Goal: Task Accomplishment & Management: Use online tool/utility

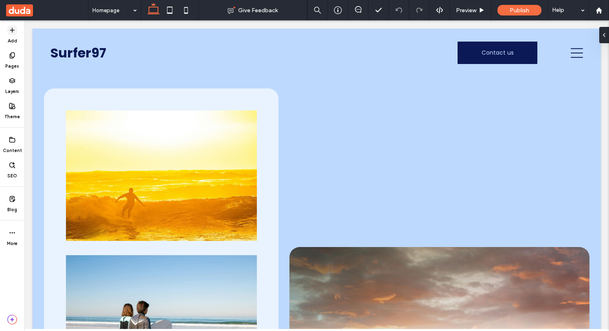
click at [11, 36] on label "Add" at bounding box center [12, 39] width 9 height 9
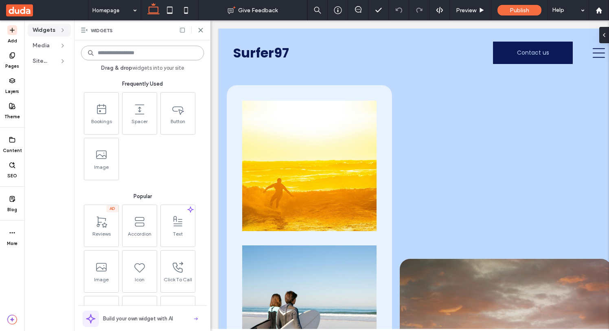
click at [127, 51] on input at bounding box center [142, 53] width 123 height 15
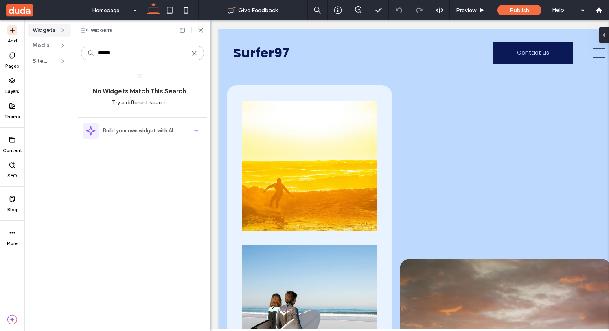
click at [134, 55] on input "******" at bounding box center [142, 53] width 123 height 15
click at [147, 75] on div at bounding box center [137, 75] width 52 height 7
click at [132, 54] on input "******" at bounding box center [142, 53] width 123 height 15
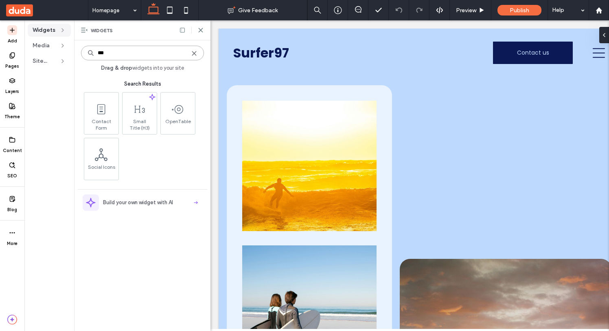
click at [126, 48] on input "***" at bounding box center [142, 53] width 123 height 15
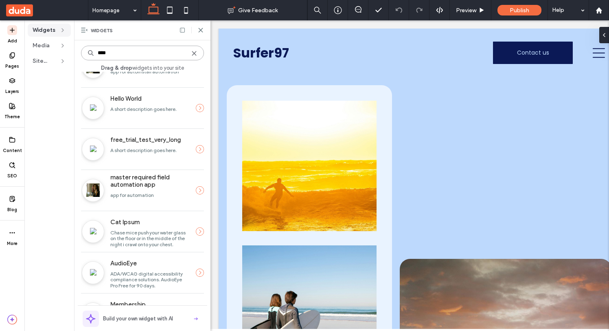
scroll to position [482, 0]
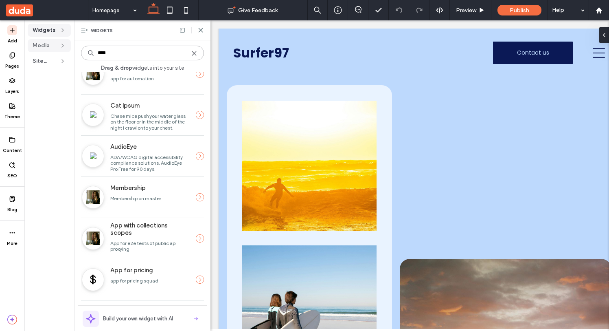
type input "****"
click at [51, 39] on div "Media" at bounding box center [49, 45] width 43 height 13
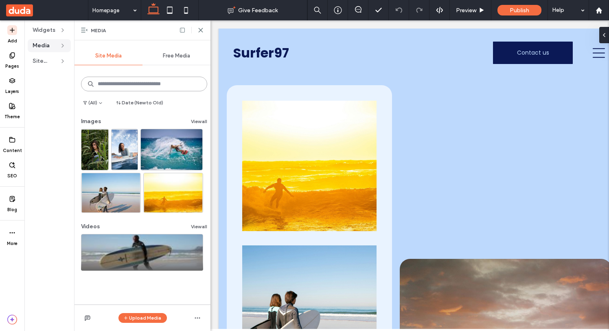
click at [111, 80] on input at bounding box center [144, 84] width 126 height 15
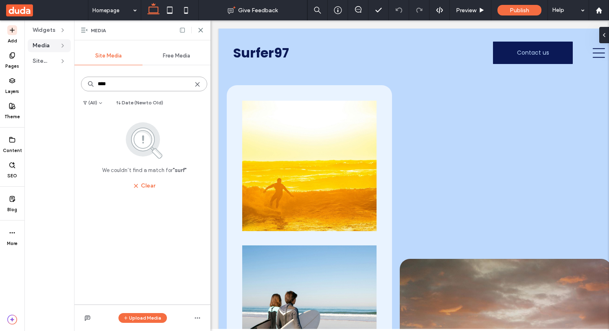
type input "****"
click at [178, 55] on span "Free Media" at bounding box center [176, 56] width 27 height 7
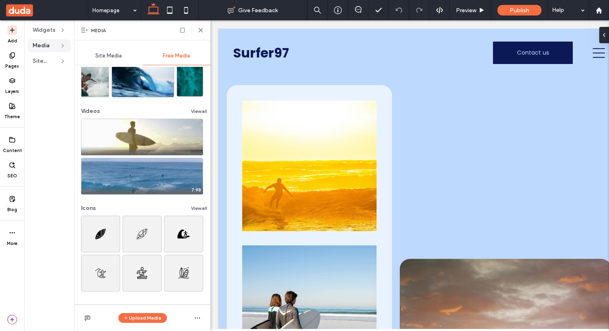
scroll to position [0, 0]
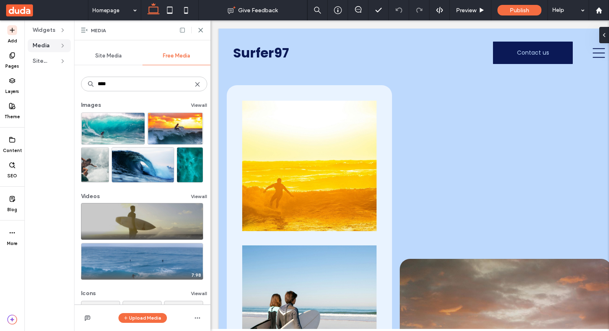
click at [177, 216] on video at bounding box center [142, 221] width 122 height 37
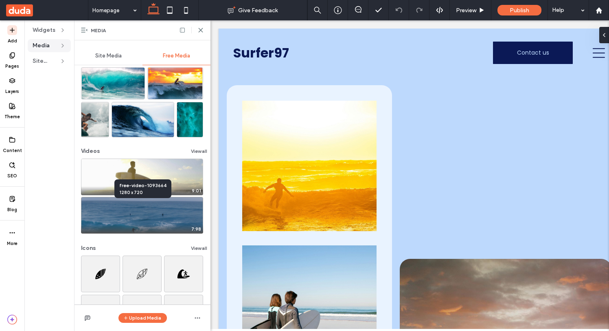
scroll to position [85, 0]
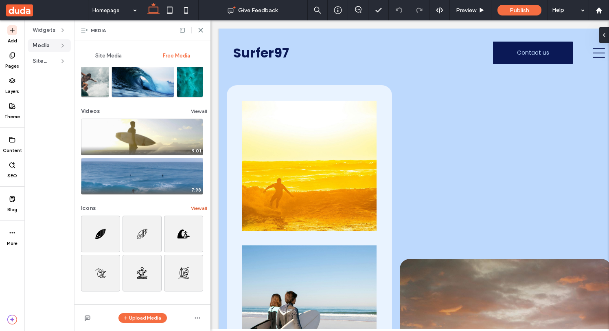
click at [195, 208] on button "View all" at bounding box center [199, 208] width 16 height 10
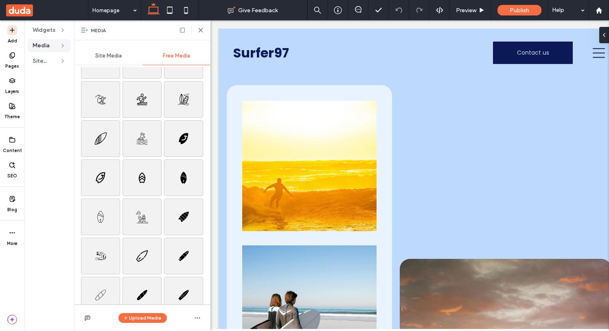
scroll to position [0, 0]
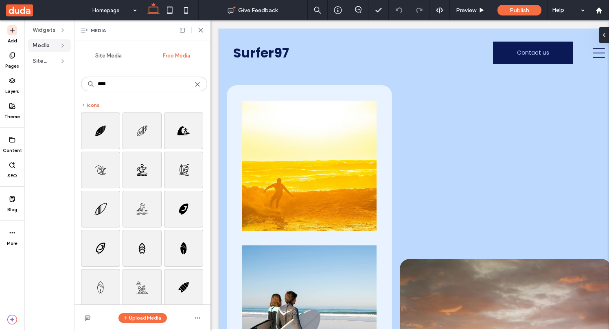
click at [93, 104] on button "Icons" at bounding box center [90, 105] width 19 height 10
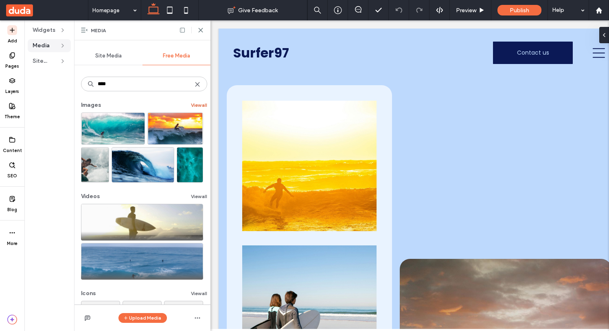
click at [193, 105] on button "View all" at bounding box center [199, 105] width 16 height 10
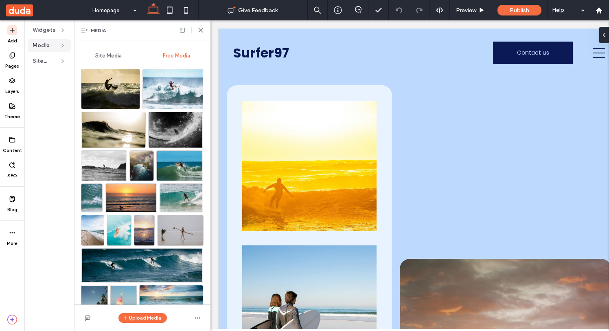
scroll to position [685, 0]
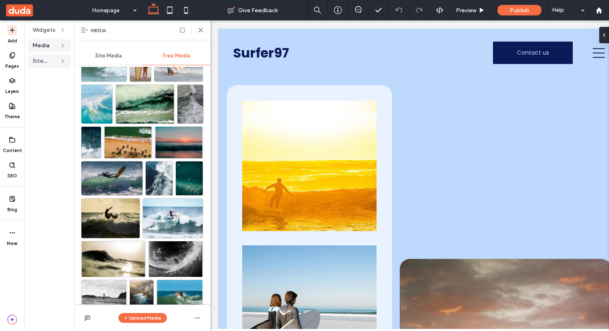
click at [51, 64] on span "Site Text" at bounding box center [45, 61] width 24 height 8
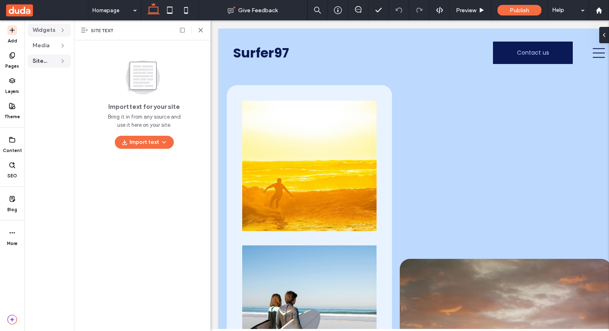
click at [37, 32] on span "Widgets" at bounding box center [45, 30] width 24 height 8
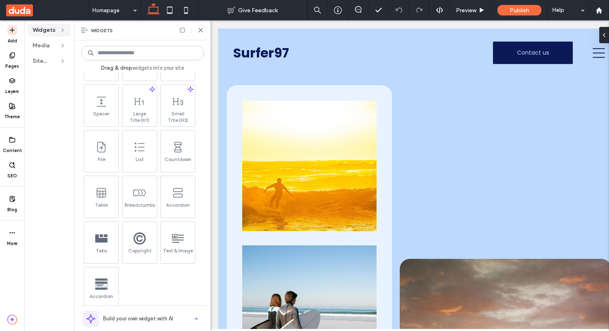
scroll to position [758, 0]
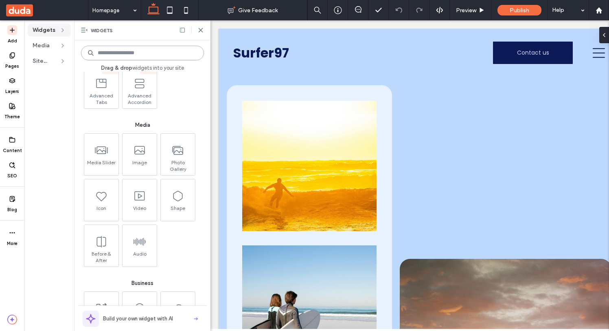
click at [113, 52] on input at bounding box center [142, 53] width 123 height 15
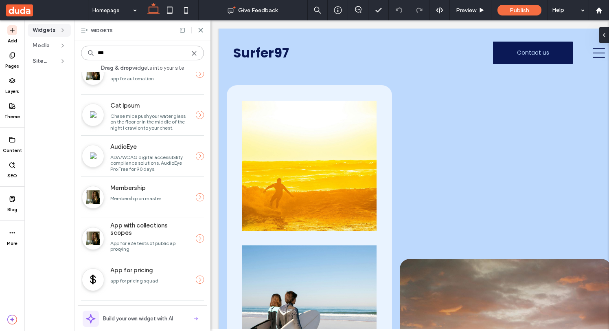
scroll to position [0, 0]
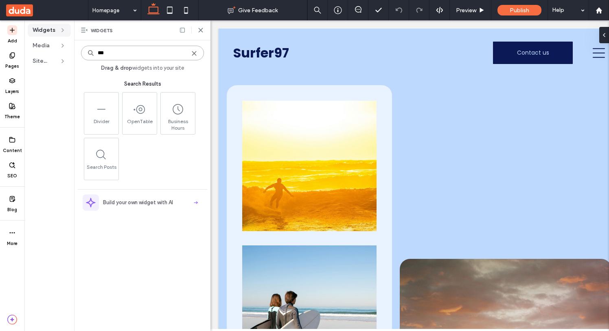
click at [119, 54] on input "***" at bounding box center [142, 53] width 123 height 15
type input "***"
click at [193, 53] on use at bounding box center [194, 53] width 4 height 4
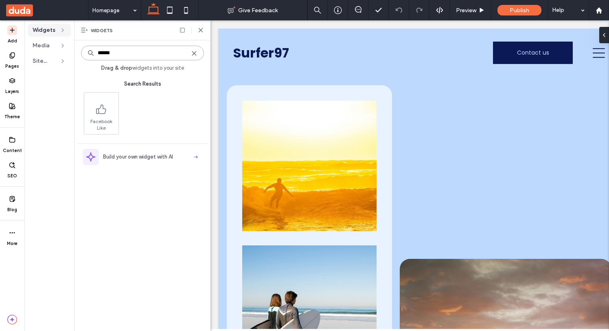
type input "******"
click at [11, 64] on label "Pages" at bounding box center [12, 64] width 14 height 9
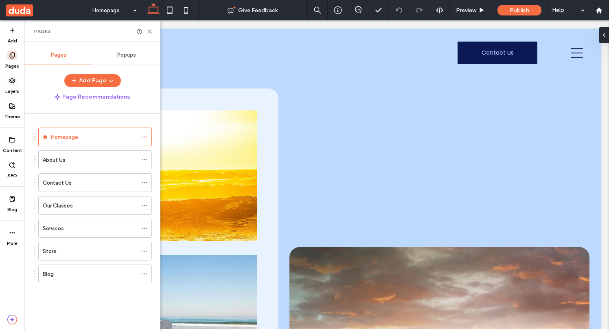
click at [16, 89] on label "Layers" at bounding box center [12, 90] width 14 height 9
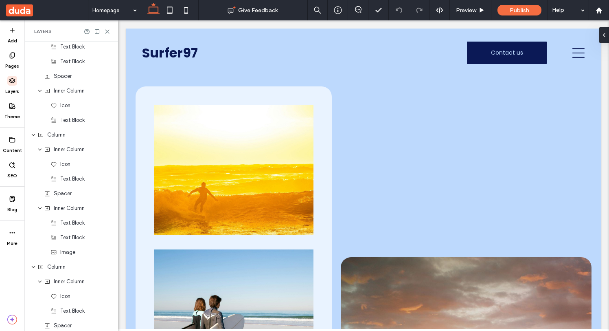
scroll to position [1269, 0]
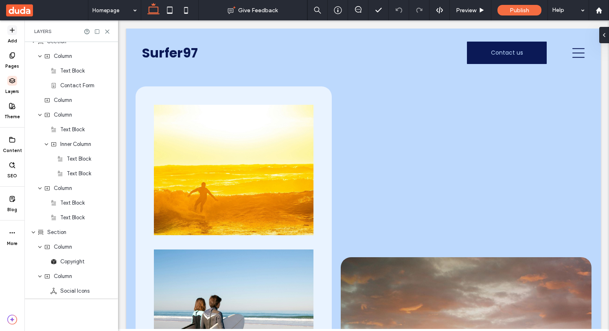
click at [15, 37] on label "Add" at bounding box center [12, 39] width 9 height 9
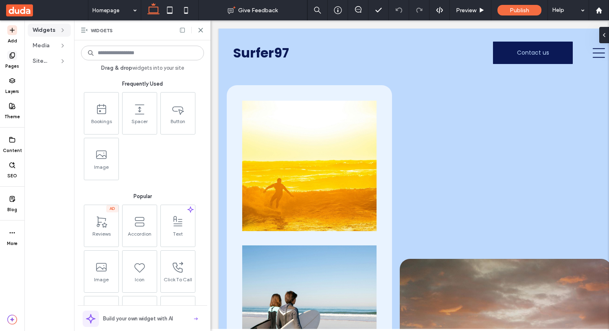
click at [15, 54] on icon at bounding box center [12, 55] width 7 height 7
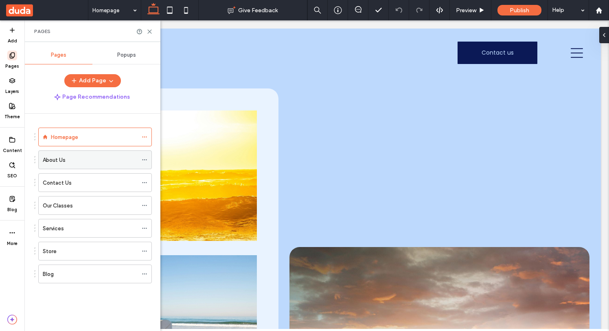
click at [63, 168] on div "About Us" at bounding box center [90, 160] width 95 height 18
click at [123, 56] on span "Popups" at bounding box center [126, 55] width 19 height 7
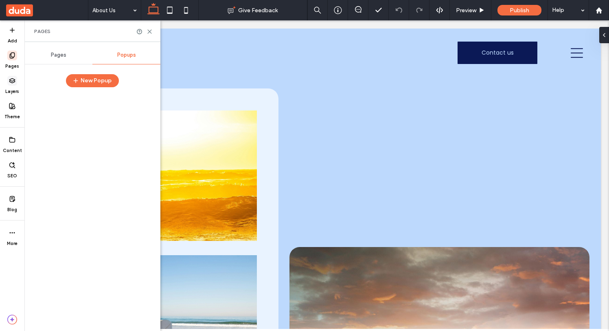
click at [13, 77] on span at bounding box center [12, 81] width 10 height 10
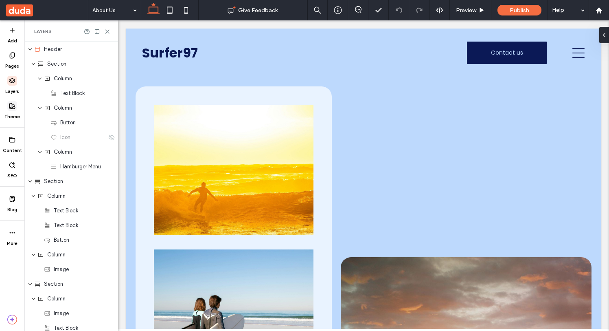
click at [12, 102] on span at bounding box center [12, 106] width 10 height 10
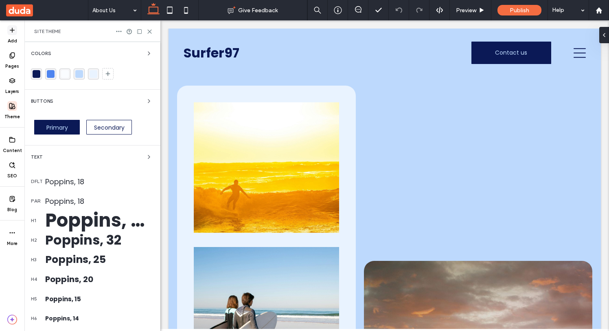
click at [12, 34] on span at bounding box center [12, 30] width 10 height 10
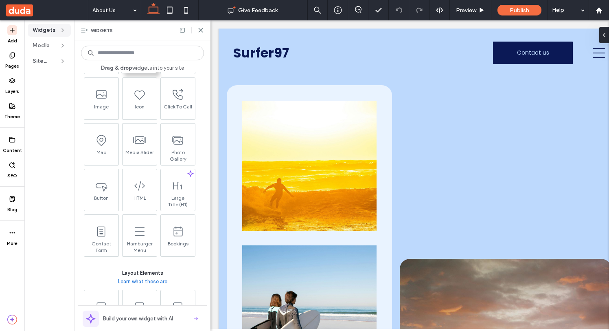
scroll to position [380, 0]
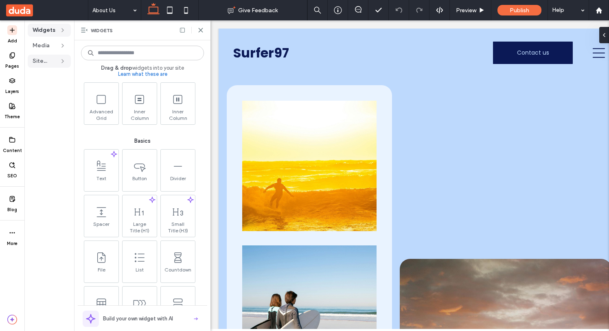
click at [60, 56] on div "Site Text" at bounding box center [49, 61] width 43 height 13
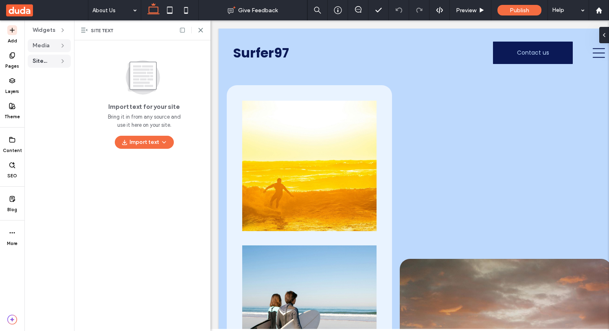
click at [58, 52] on div "Media" at bounding box center [49, 45] width 43 height 13
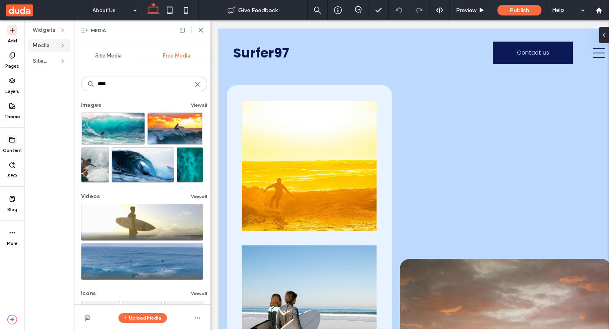
click at [12, 141] on icon at bounding box center [12, 139] width 7 height 7
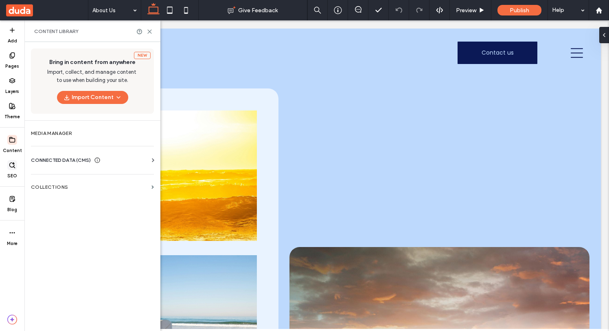
click at [12, 168] on icon at bounding box center [12, 165] width 7 height 7
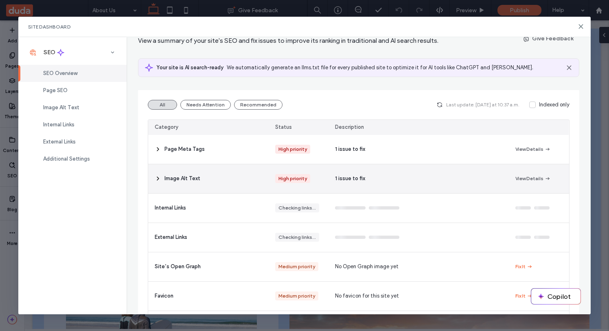
scroll to position [100, 0]
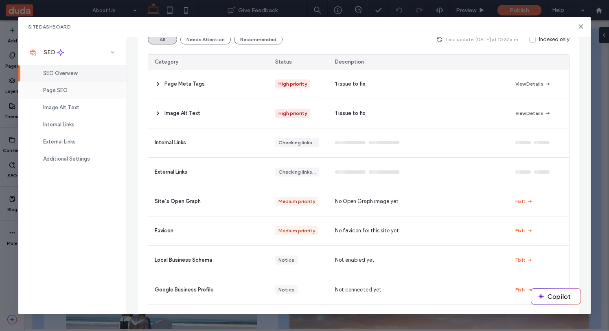
click at [55, 92] on span "Page SEO" at bounding box center [55, 90] width 24 height 6
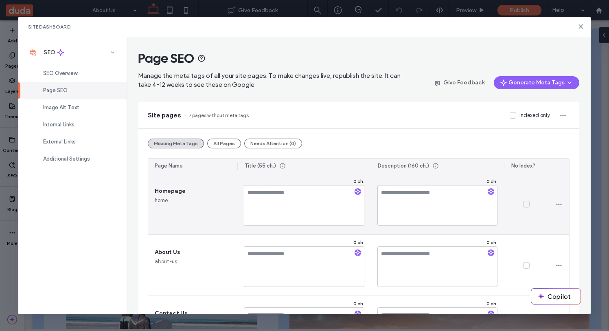
click at [525, 207] on div at bounding box center [526, 203] width 44 height 61
click at [527, 204] on icon at bounding box center [526, 204] width 3 height 2
click at [527, 202] on icon at bounding box center [527, 203] width 4 height 3
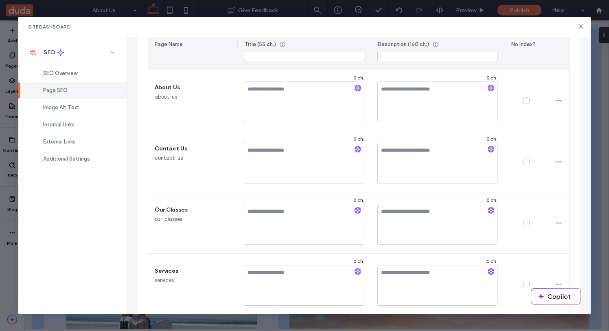
scroll to position [297, 0]
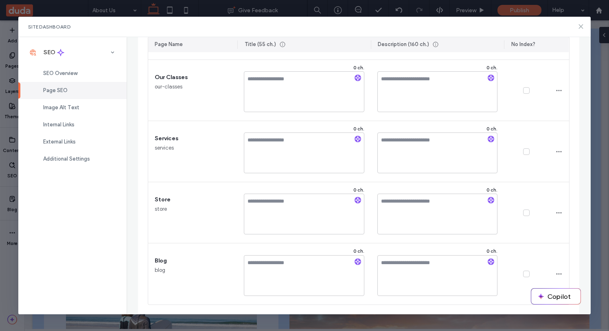
click at [581, 29] on icon at bounding box center [581, 26] width 7 height 7
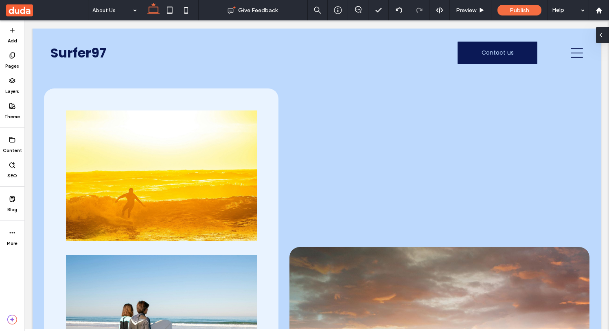
click at [606, 37] on div at bounding box center [602, 35] width 13 height 16
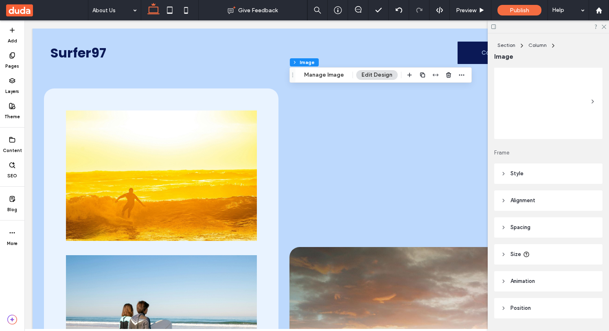
click at [537, 181] on header "Style" at bounding box center [548, 173] width 108 height 20
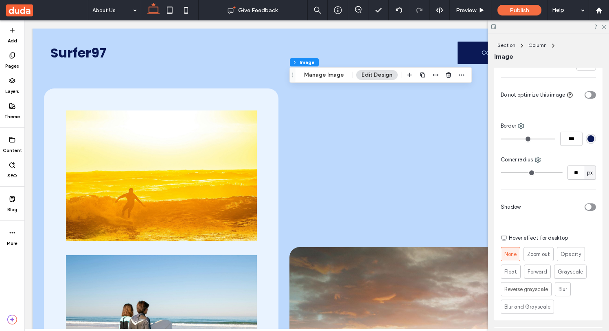
scroll to position [191, 0]
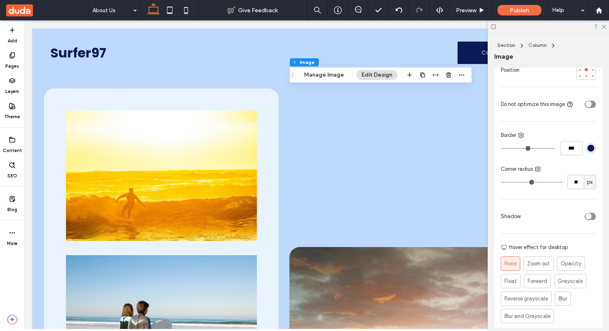
click at [592, 98] on div at bounding box center [587, 104] width 20 height 14
click at [592, 102] on div "toggle" at bounding box center [590, 104] width 11 height 7
click at [592, 102] on div "toggle" at bounding box center [593, 104] width 6 height 6
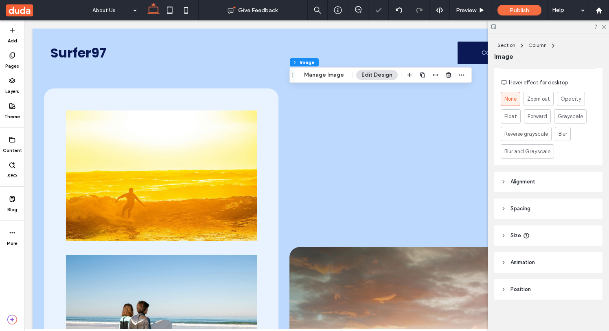
scroll to position [360, 0]
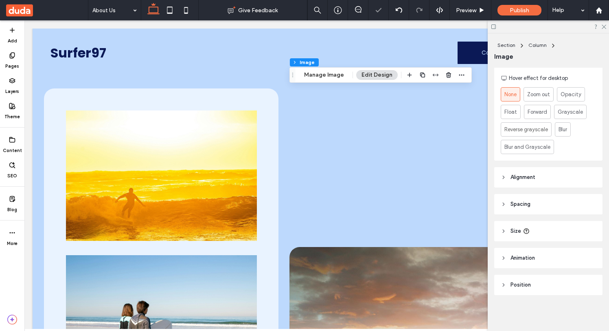
click at [519, 199] on header "Spacing" at bounding box center [548, 204] width 108 height 20
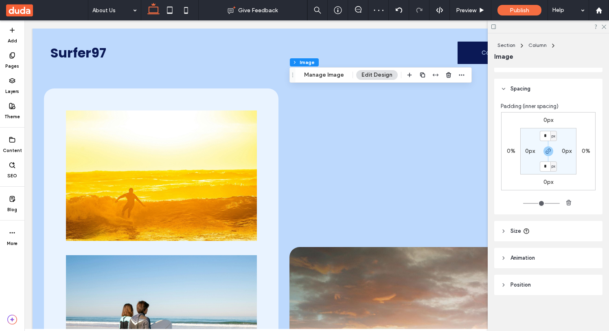
click at [505, 95] on header "Spacing" at bounding box center [548, 89] width 108 height 20
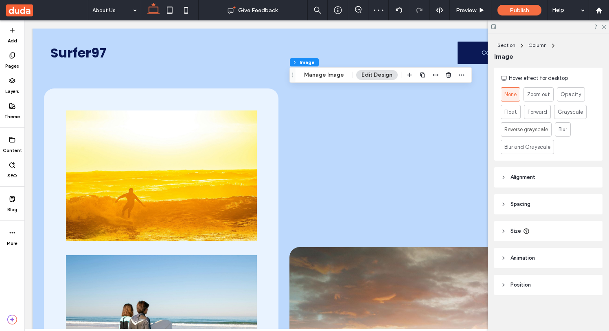
click at [502, 179] on icon at bounding box center [504, 177] width 6 height 6
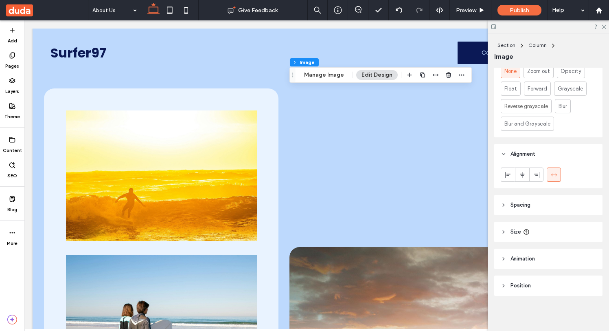
scroll to position [384, 0]
click at [506, 237] on header "Size" at bounding box center [548, 231] width 108 height 20
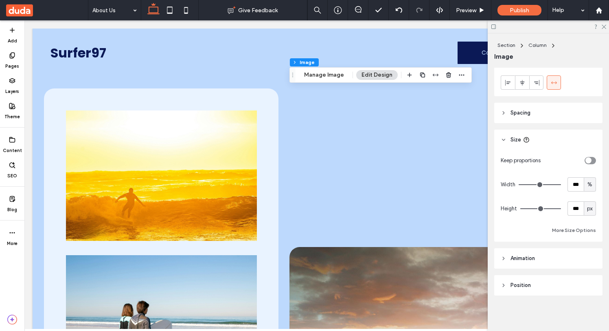
click at [504, 262] on header "Animation" at bounding box center [548, 258] width 108 height 20
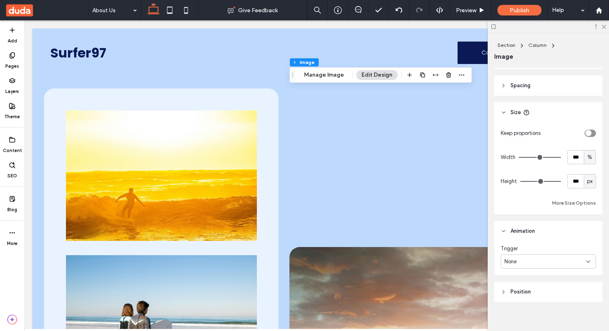
scroll to position [509, 0]
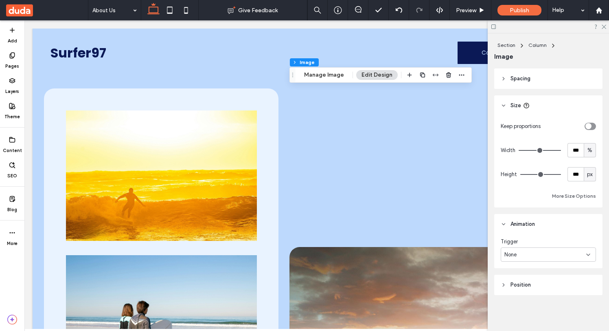
click at [513, 254] on span "None" at bounding box center [511, 254] width 12 height 8
click at [519, 257] on div "None" at bounding box center [546, 254] width 82 height 8
click at [513, 285] on span "Position" at bounding box center [521, 285] width 20 height 8
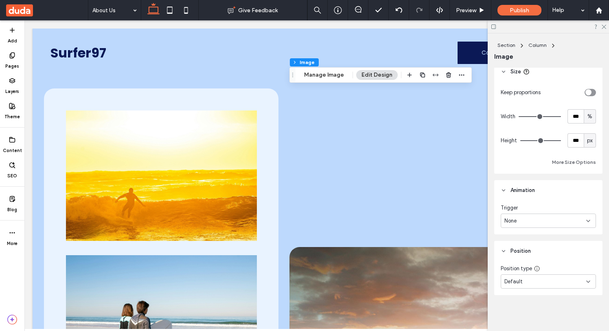
click at [517, 284] on span "Default" at bounding box center [514, 281] width 18 height 8
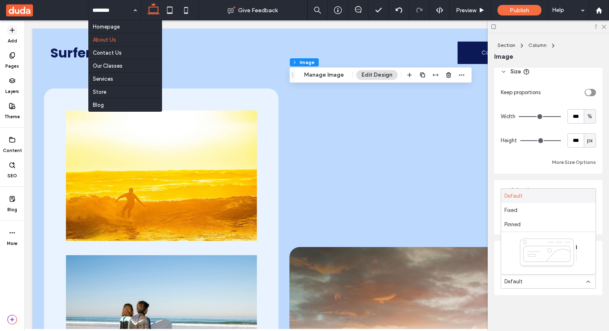
click at [10, 37] on label "Add" at bounding box center [12, 39] width 9 height 9
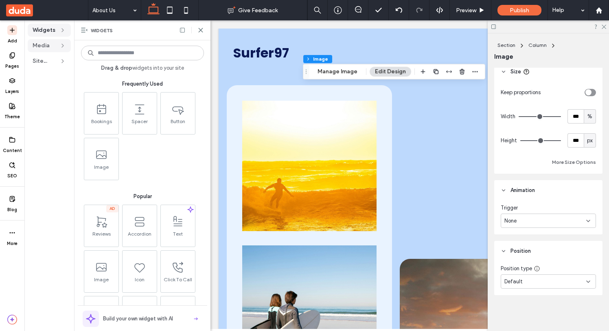
click at [46, 48] on span "Media" at bounding box center [45, 46] width 24 height 8
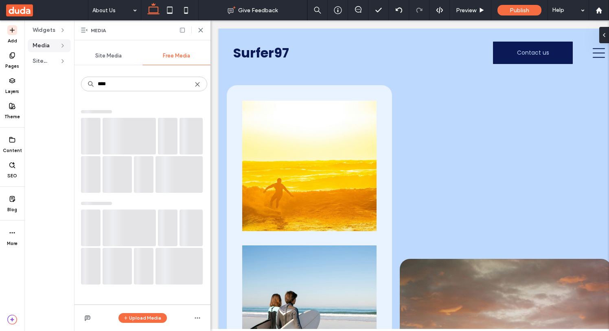
click at [44, 37] on div "Widgets Media Site Text" at bounding box center [49, 175] width 50 height 310
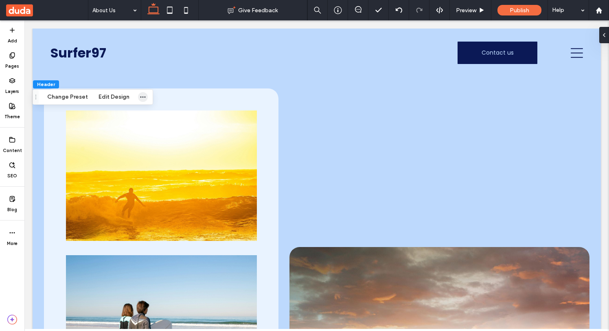
click at [140, 94] on icon "button" at bounding box center [143, 97] width 7 height 7
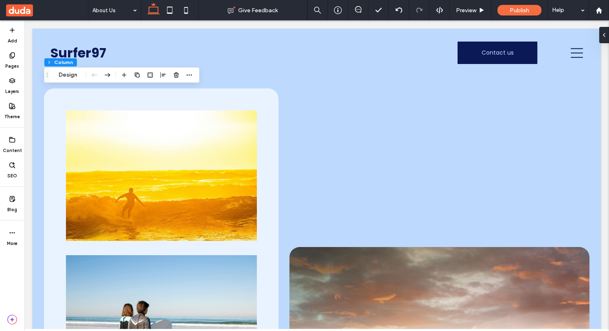
click at [194, 68] on div "Section Column Design" at bounding box center [122, 74] width 156 height 15
click at [191, 73] on icon "button" at bounding box center [189, 75] width 7 height 7
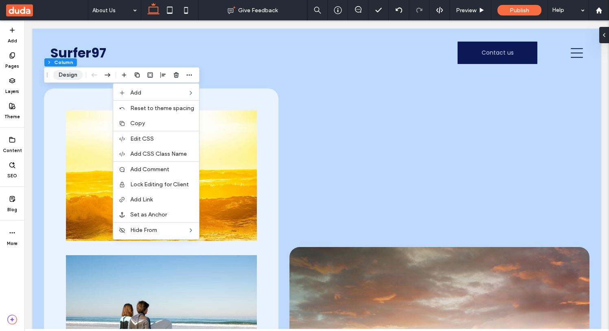
click at [56, 74] on button "Design" at bounding box center [67, 75] width 29 height 10
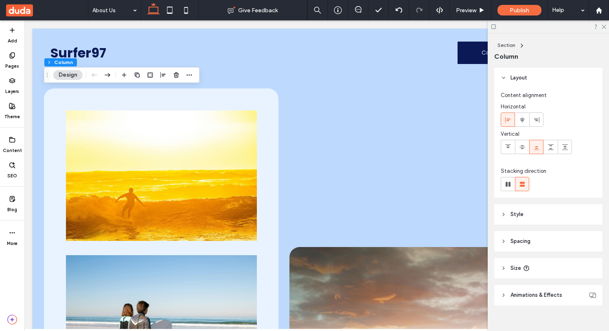
scroll to position [10, 0]
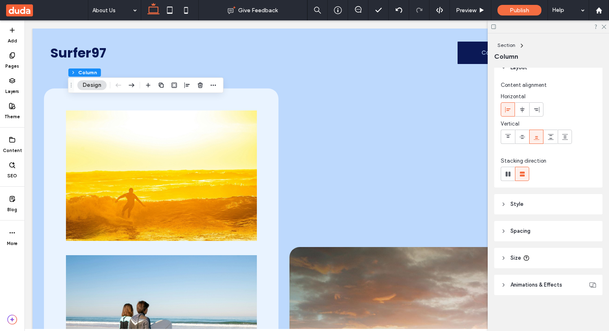
drag, startPoint x: 48, startPoint y: 75, endPoint x: 72, endPoint y: 85, distance: 26.1
click at [72, 85] on icon "Drag" at bounding box center [71, 85] width 7 height 6
click at [12, 36] on label "Add" at bounding box center [12, 39] width 9 height 9
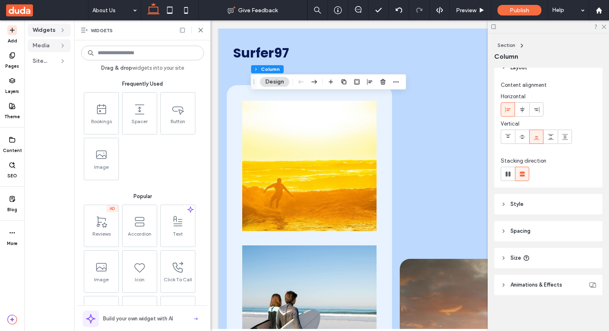
click at [55, 49] on span "Media" at bounding box center [45, 46] width 24 height 8
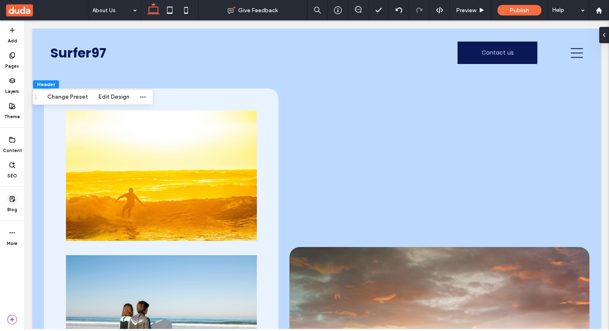
click at [11, 200] on icon at bounding box center [12, 198] width 7 height 7
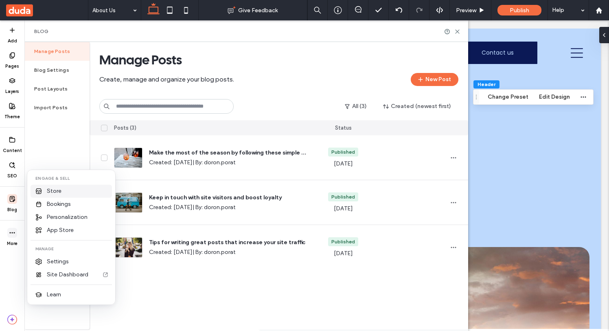
click at [55, 190] on span "Store" at bounding box center [54, 191] width 15 height 8
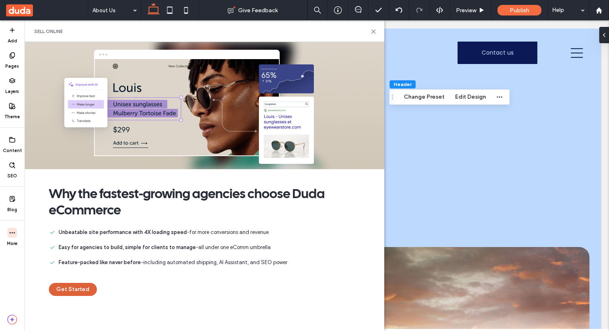
click at [80, 285] on button "Get Started" at bounding box center [73, 289] width 48 height 13
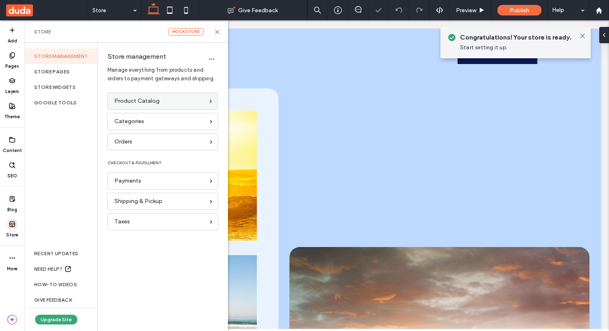
click at [152, 101] on span "Product Catalog" at bounding box center [136, 101] width 45 height 9
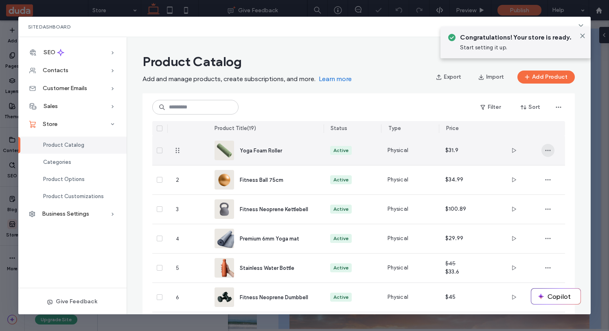
click at [552, 149] on span "button" at bounding box center [548, 150] width 13 height 13
click at [250, 145] on div "Yoga Foam Roller" at bounding box center [266, 150] width 103 height 29
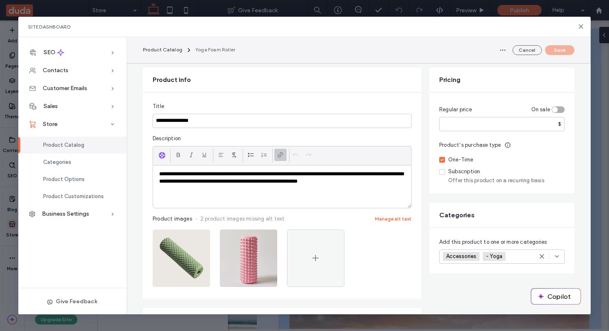
scroll to position [70, 0]
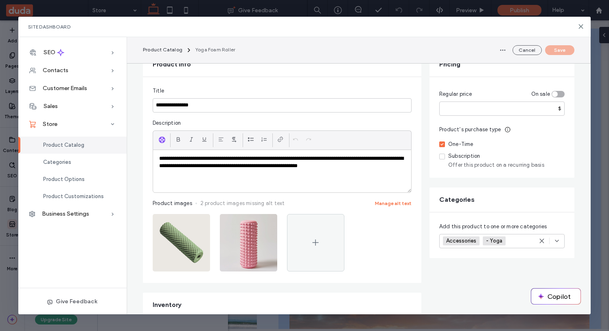
click at [446, 161] on span "Subscription Offer this product on a recurring basis" at bounding box center [501, 160] width 125 height 16
click at [445, 158] on span "Subscription Offer this product on a recurring basis" at bounding box center [501, 160] width 125 height 16
click at [441, 156] on icon at bounding box center [442, 156] width 3 height 2
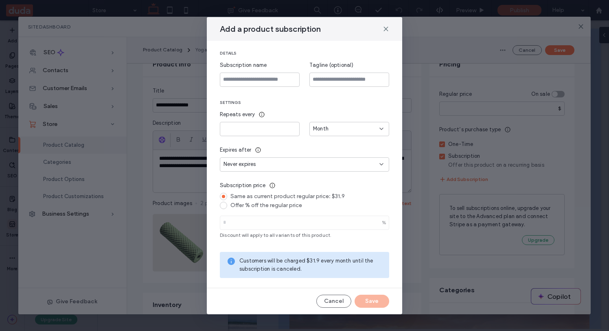
click at [290, 207] on div "Offer % off the regular price" at bounding box center [310, 205] width 159 height 7
type input "*"
click at [279, 198] on div "Same as current product regular price: $31.9" at bounding box center [310, 196] width 159 height 7
click at [387, 32] on icon at bounding box center [386, 29] width 7 height 7
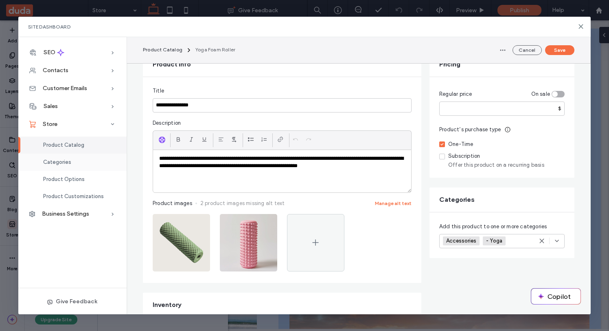
click at [97, 161] on div "Categories" at bounding box center [72, 162] width 108 height 17
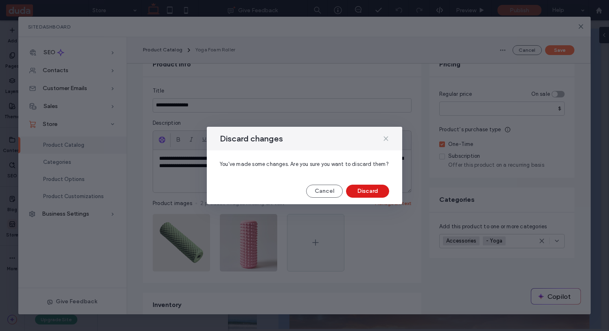
click at [385, 137] on use at bounding box center [386, 138] width 4 height 4
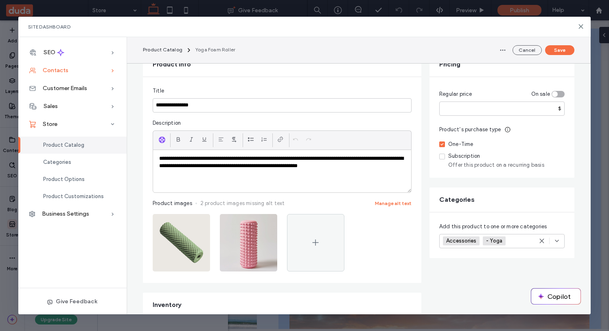
click at [69, 72] on div "Contacts" at bounding box center [72, 70] width 108 height 18
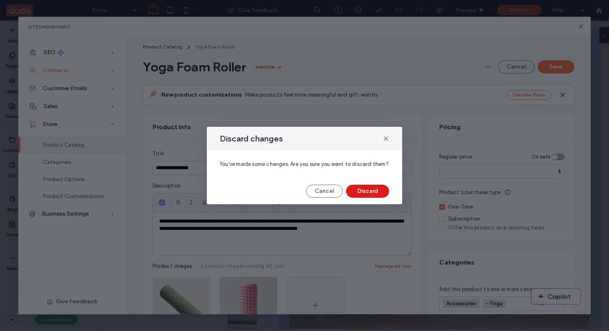
scroll to position [0, 0]
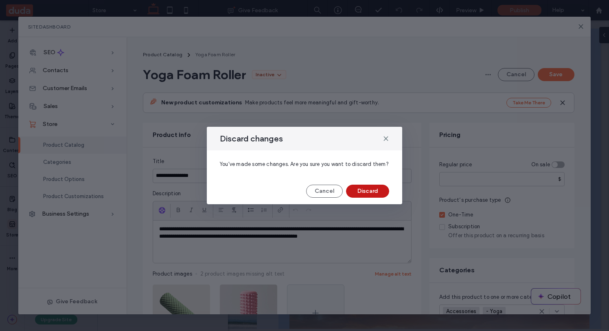
click at [353, 194] on button "Discard" at bounding box center [367, 190] width 43 height 13
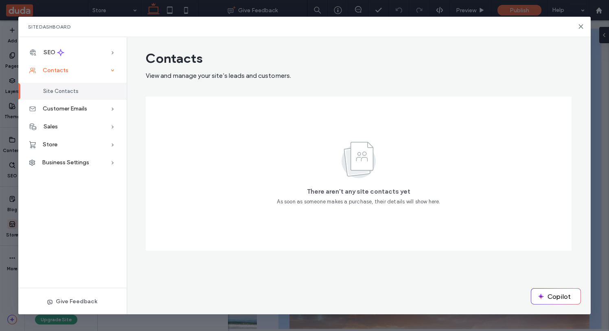
click at [103, 73] on div "Contacts" at bounding box center [72, 70] width 108 height 18
click at [102, 74] on div "Contacts" at bounding box center [72, 70] width 108 height 18
click at [91, 113] on div "Customer Emails" at bounding box center [72, 109] width 108 height 18
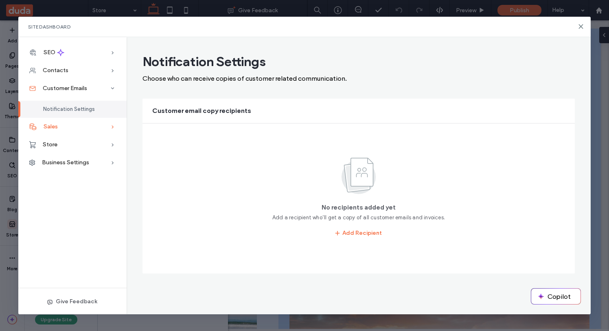
click at [92, 124] on div "Sales" at bounding box center [72, 127] width 108 height 18
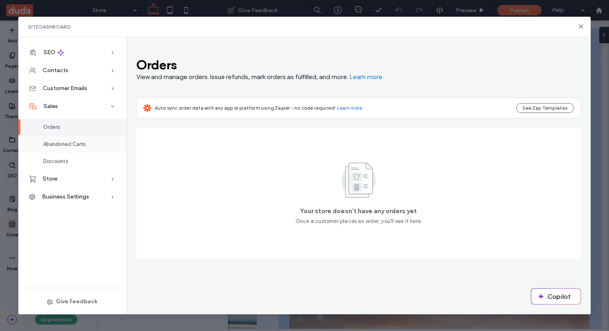
click at [88, 142] on div "Abandoned Carts" at bounding box center [72, 144] width 108 height 17
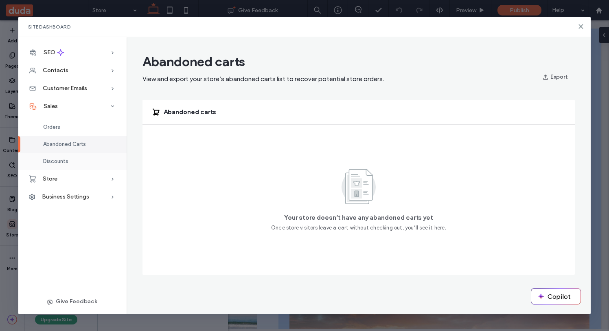
click at [85, 161] on div "Discounts" at bounding box center [72, 161] width 108 height 17
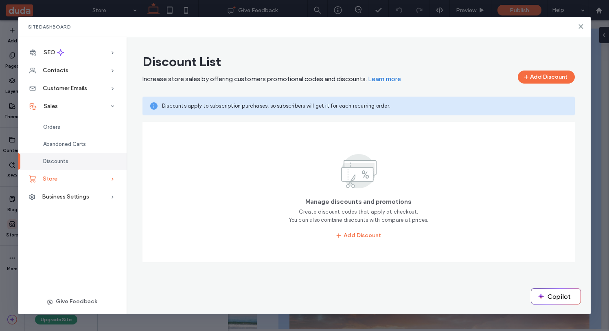
click at [87, 184] on div "Store" at bounding box center [72, 179] width 108 height 18
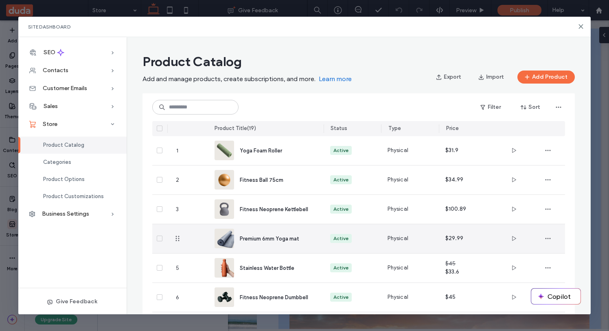
scroll to position [398, 0]
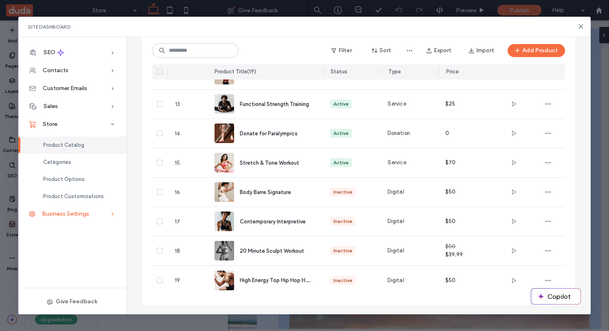
click at [46, 214] on span "Business Settings" at bounding box center [65, 213] width 47 height 7
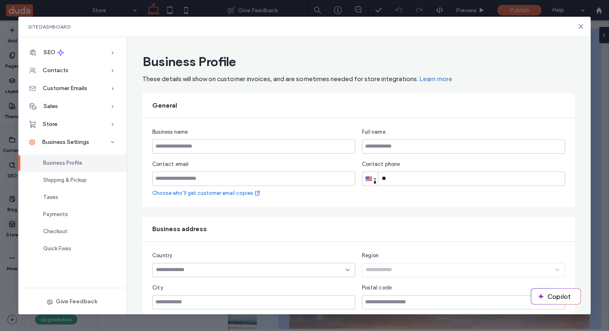
scroll to position [162, 0]
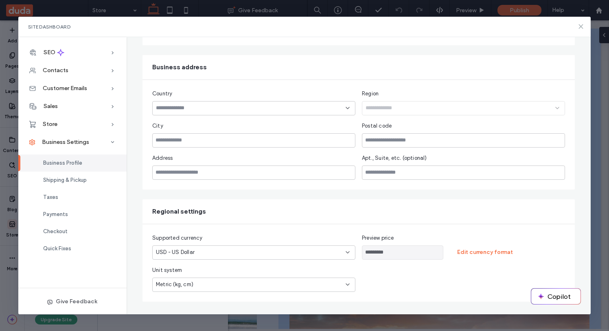
click at [581, 26] on use at bounding box center [581, 26] width 4 height 4
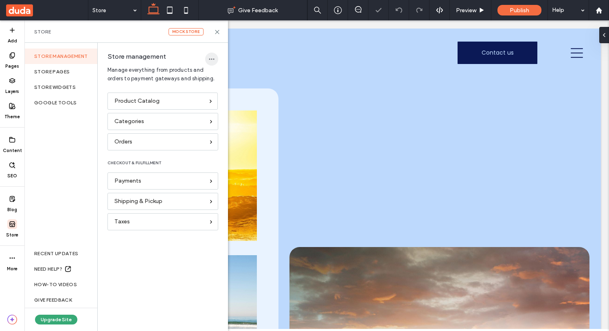
click at [209, 61] on icon "button" at bounding box center [212, 59] width 7 height 7
click at [142, 106] on div "Product Catalog" at bounding box center [163, 100] width 110 height 17
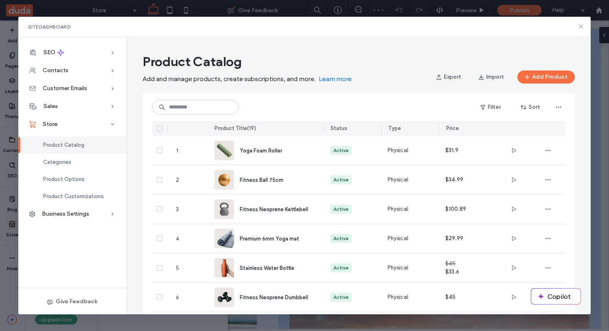
click at [578, 29] on icon at bounding box center [581, 26] width 7 height 7
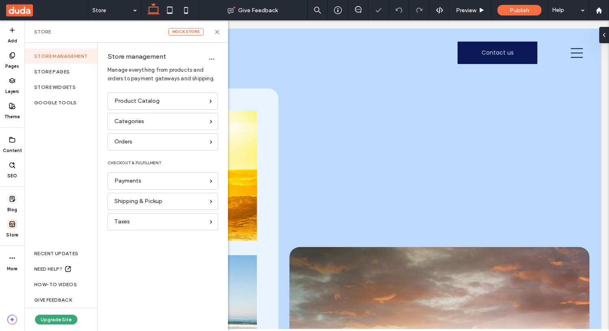
click at [5, 199] on div "Blog" at bounding box center [12, 203] width 24 height 25
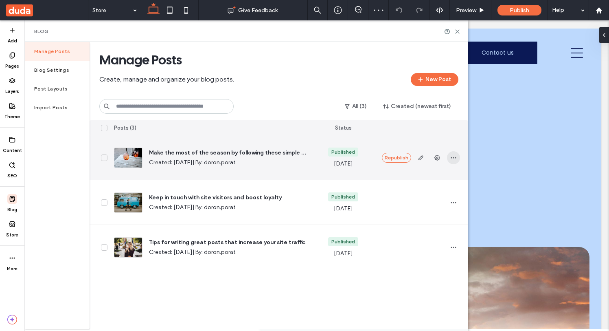
click at [454, 154] on icon "button" at bounding box center [453, 157] width 7 height 7
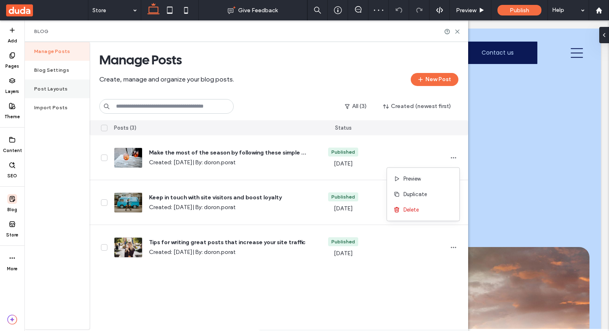
click at [63, 92] on div "Post Layouts" at bounding box center [56, 88] width 65 height 19
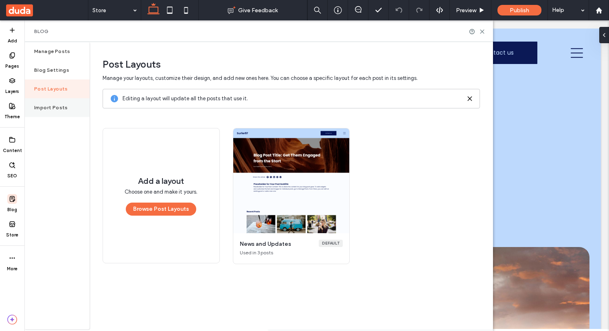
click at [62, 109] on label "Import Posts" at bounding box center [51, 108] width 34 height 6
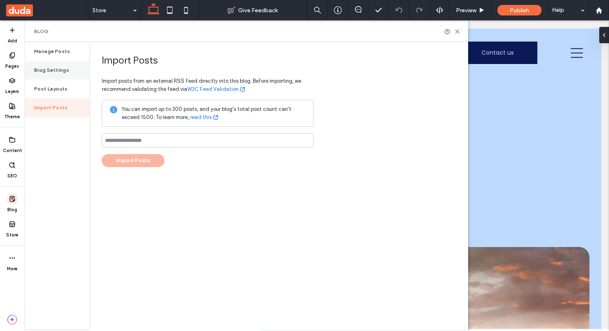
click at [55, 79] on div "Blog Settings" at bounding box center [56, 70] width 65 height 19
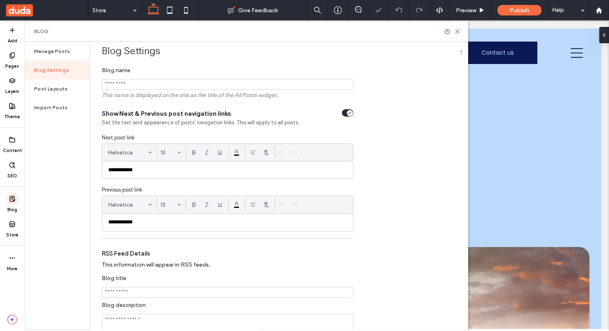
scroll to position [9, 0]
click at [346, 117] on div "toggle" at bounding box center [347, 113] width 11 height 7
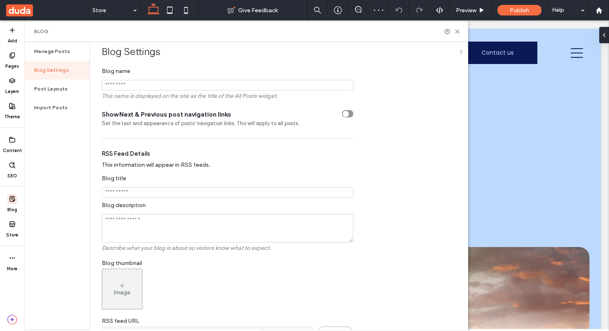
click at [346, 117] on div "toggle" at bounding box center [347, 113] width 11 height 7
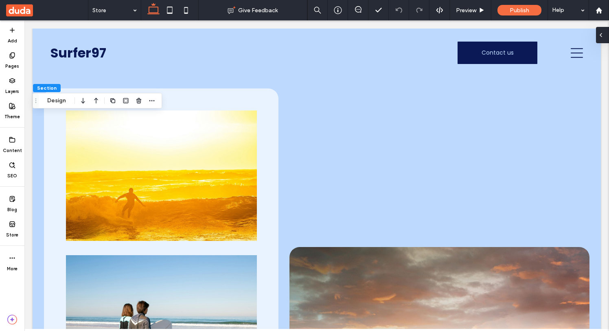
click at [604, 37] on icon at bounding box center [601, 35] width 7 height 7
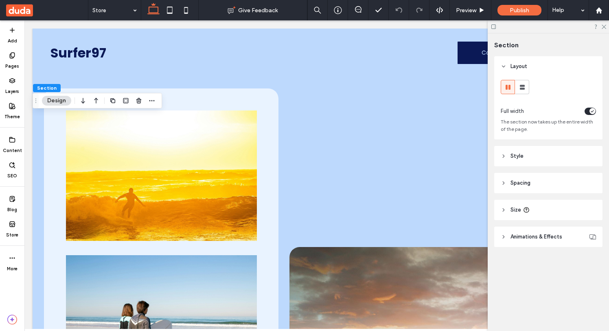
click at [557, 156] on header "Style" at bounding box center [548, 156] width 108 height 20
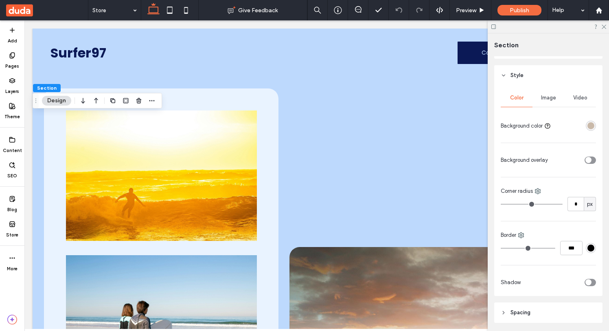
scroll to position [86, 0]
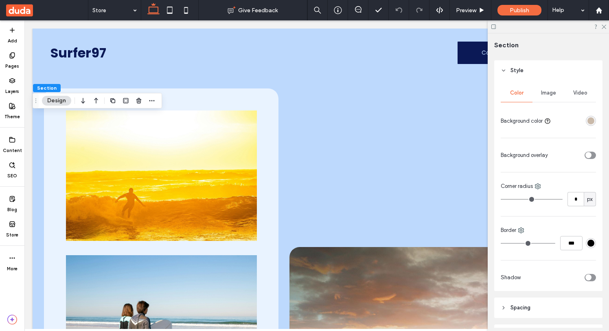
click at [591, 152] on div "toggle" at bounding box center [590, 155] width 11 height 7
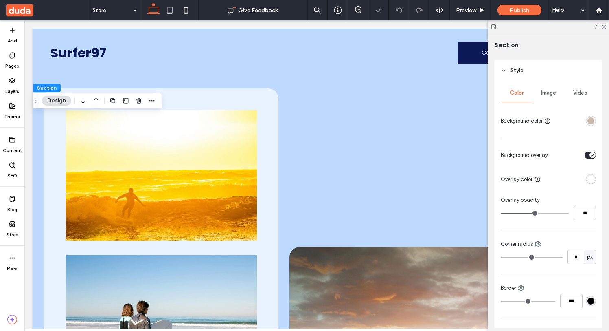
click at [591, 152] on div "toggle" at bounding box center [590, 155] width 11 height 7
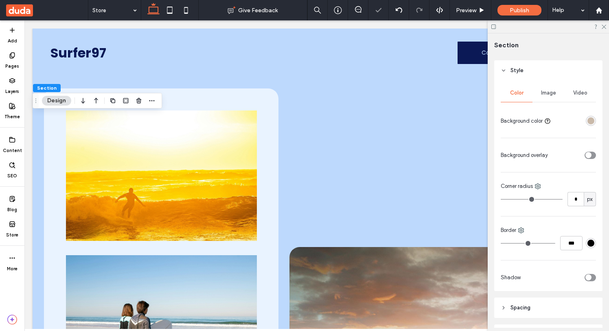
scroll to position [162, 0]
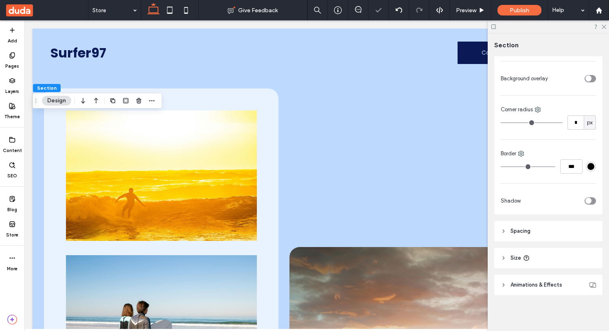
click at [591, 202] on div "toggle" at bounding box center [589, 201] width 6 height 6
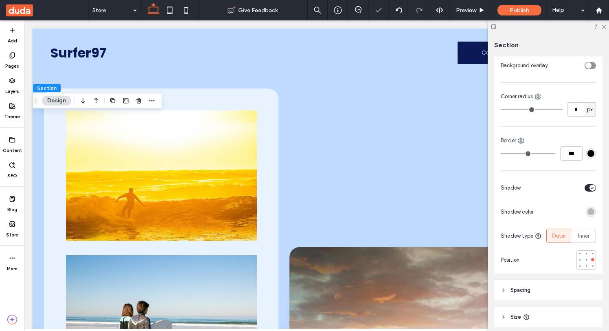
scroll to position [176, 0]
click at [592, 218] on div at bounding box center [566, 211] width 59 height 14
click at [591, 213] on div "rgba(0, 0, 0, 0.25)" at bounding box center [591, 211] width 7 height 7
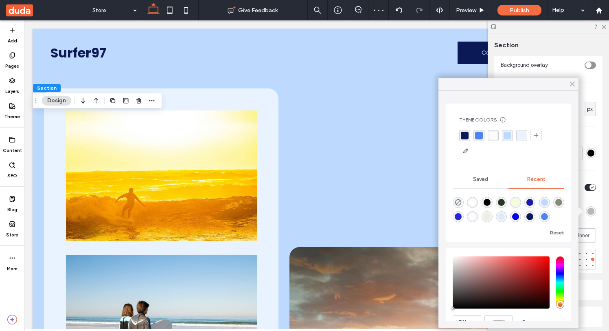
click at [573, 83] on use at bounding box center [573, 84] width 4 height 4
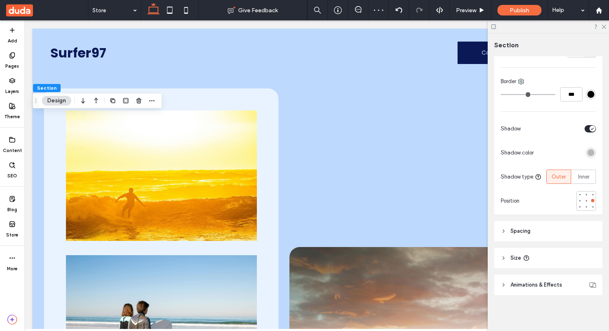
click at [541, 232] on header "Spacing" at bounding box center [548, 231] width 108 height 20
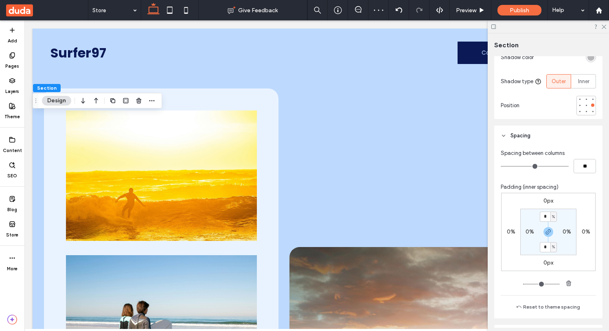
scroll to position [406, 0]
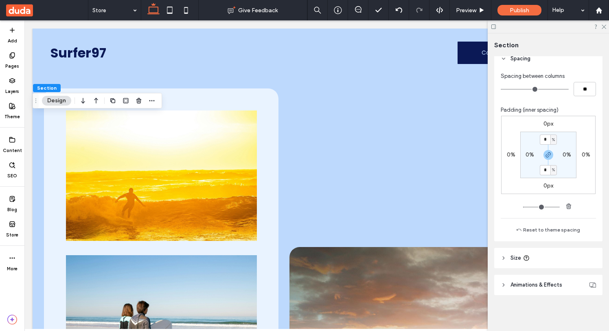
click at [554, 266] on header "Size" at bounding box center [548, 258] width 108 height 20
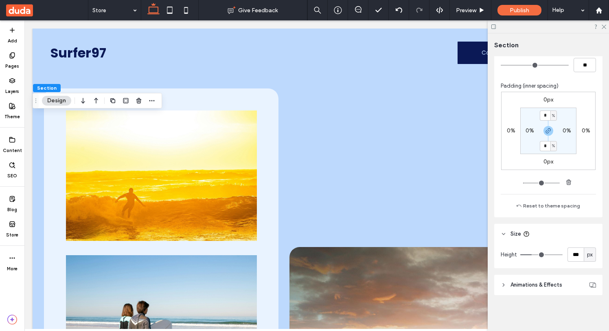
click at [554, 281] on span "Animations & Effects" at bounding box center [537, 285] width 52 height 8
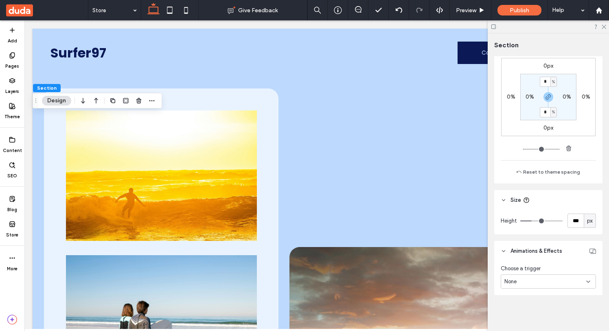
click at [554, 281] on div "None" at bounding box center [546, 281] width 82 height 8
click at [548, 259] on div "Entrance" at bounding box center [548, 253] width 94 height 14
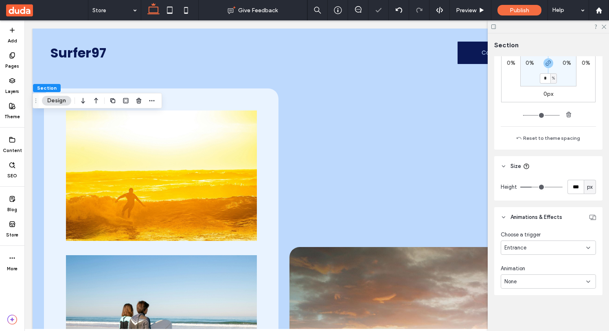
click at [545, 279] on div "None" at bounding box center [546, 281] width 82 height 8
click at [531, 231] on div "Slide In" at bounding box center [548, 224] width 94 height 14
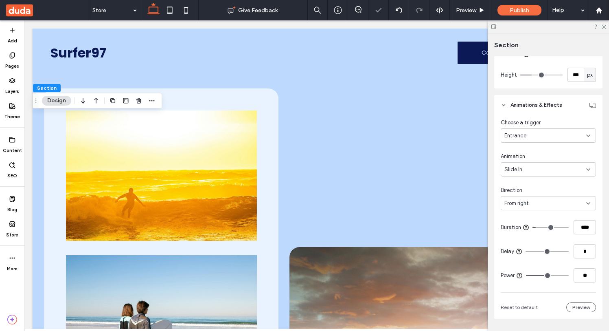
scroll to position [634, 0]
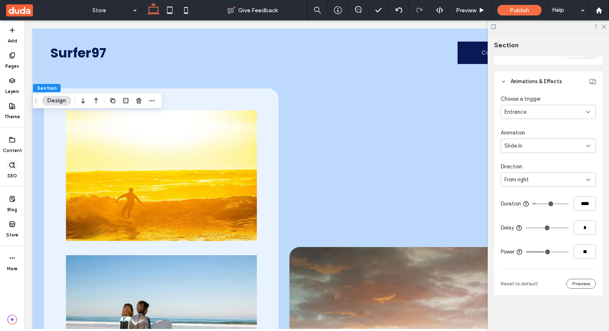
click at [9, 169] on span at bounding box center [12, 165] width 10 height 10
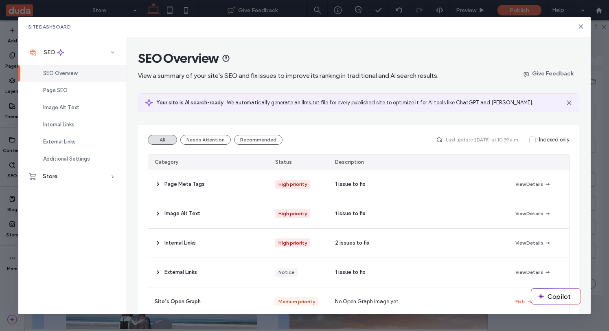
scroll to position [18, 0]
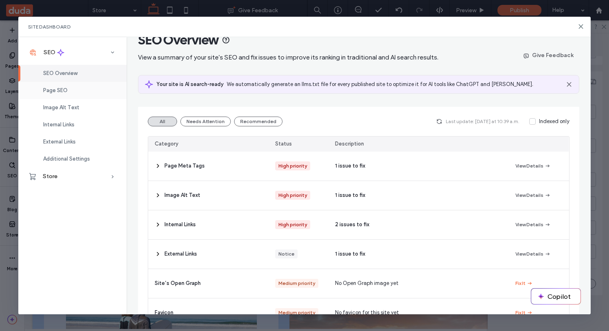
click at [107, 84] on div "Page SEO" at bounding box center [72, 90] width 108 height 17
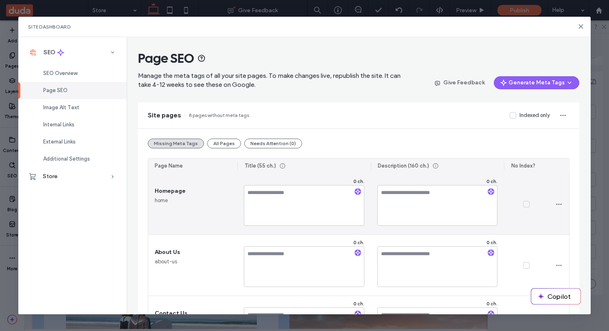
click at [526, 205] on icon at bounding box center [526, 204] width 3 height 2
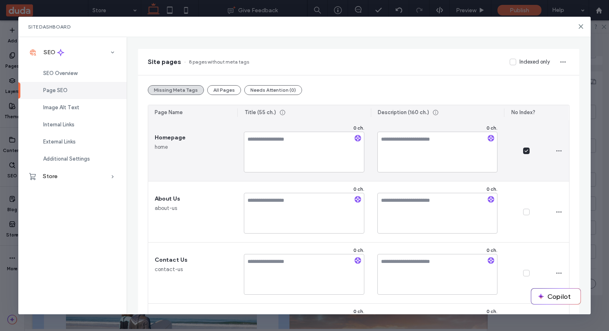
scroll to position [45, 0]
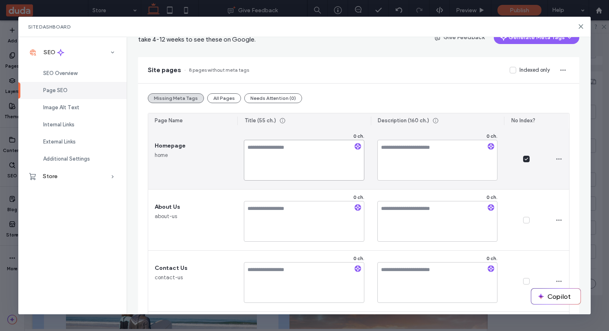
click at [317, 160] on textarea at bounding box center [304, 160] width 121 height 41
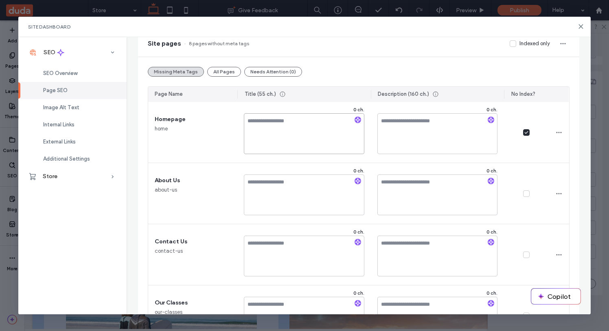
scroll to position [0, 0]
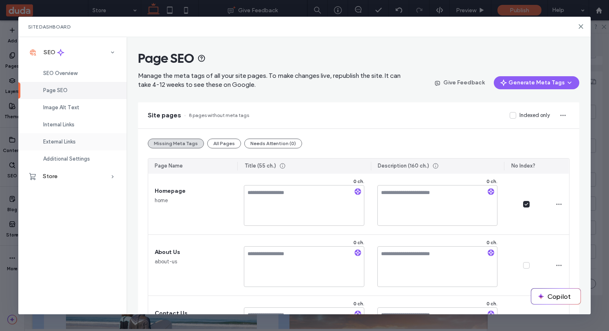
click at [70, 146] on div "External Links" at bounding box center [72, 141] width 108 height 17
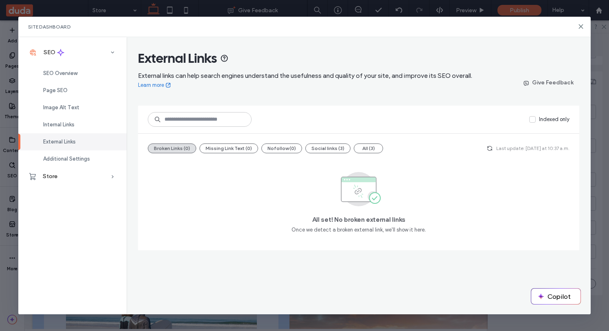
click at [80, 148] on div "External Links" at bounding box center [72, 141] width 108 height 17
click at [80, 128] on div "Internal Links" at bounding box center [72, 124] width 108 height 17
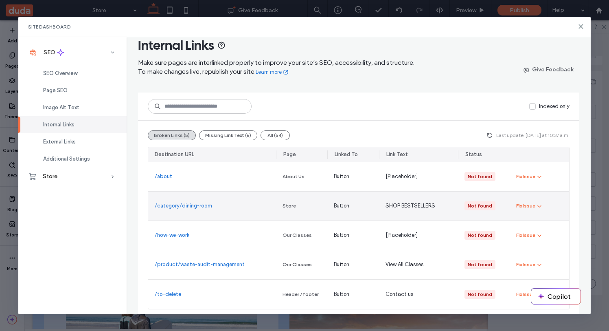
scroll to position [18, 0]
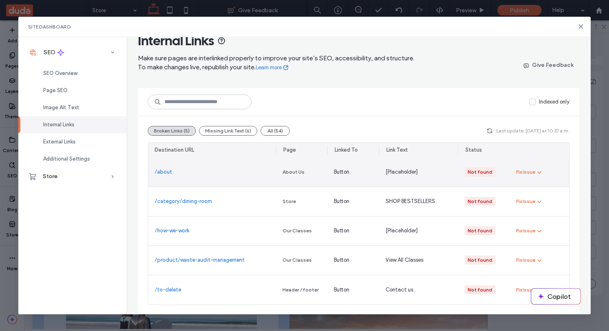
click at [543, 167] on div "Fix Issue" at bounding box center [539, 172] width 59 height 29
click at [534, 176] on button "Fix Issue" at bounding box center [529, 172] width 26 height 10
click at [534, 171] on div "Fix Issue" at bounding box center [525, 171] width 19 height 7
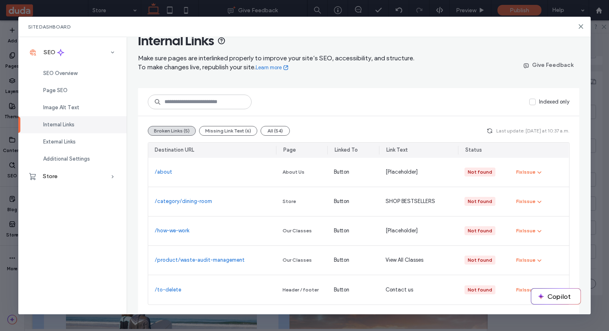
click at [532, 100] on icon at bounding box center [533, 101] width 4 height 3
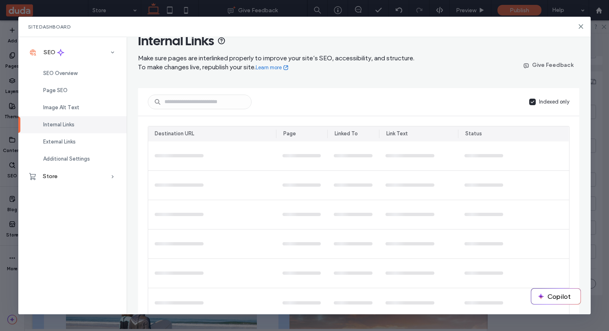
click at [532, 101] on icon at bounding box center [533, 101] width 4 height 3
click at [578, 27] on icon at bounding box center [581, 26] width 7 height 7
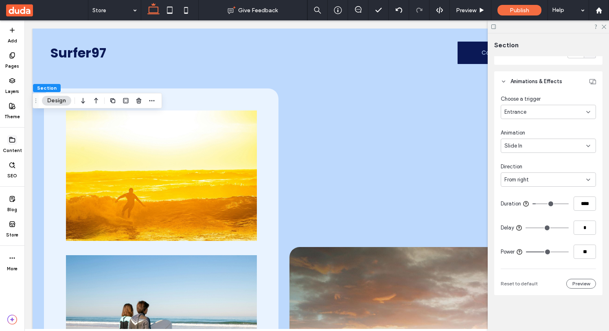
click at [11, 136] on icon at bounding box center [12, 139] width 7 height 7
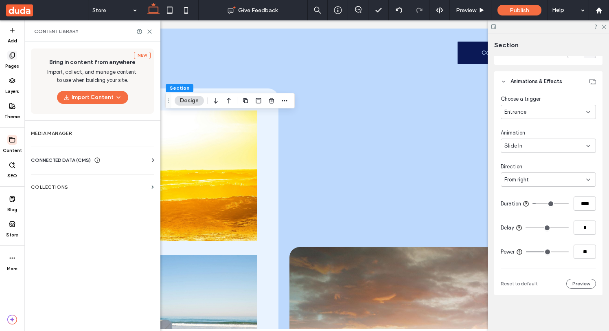
click at [15, 57] on icon at bounding box center [12, 55] width 7 height 7
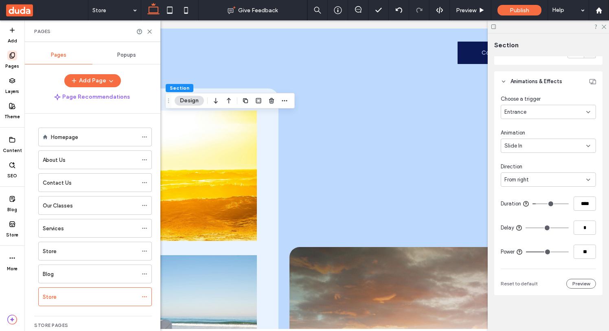
click at [83, 144] on div "Homepage" at bounding box center [94, 137] width 87 height 18
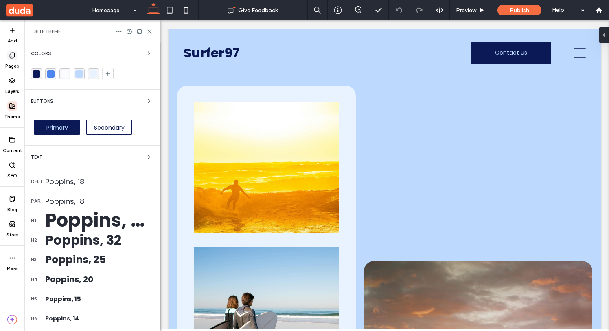
click at [13, 51] on span at bounding box center [12, 56] width 10 height 10
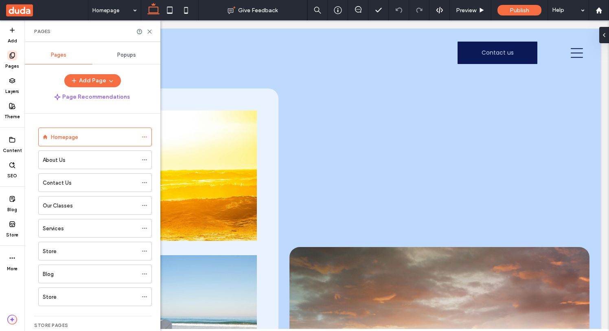
click at [12, 320] on icon "button" at bounding box center [12, 319] width 4 height 4
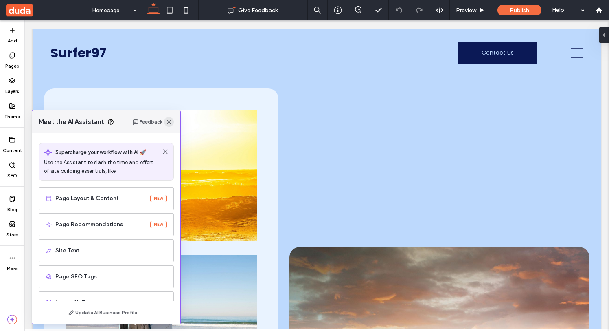
click at [169, 121] on use "button" at bounding box center [169, 122] width 4 height 4
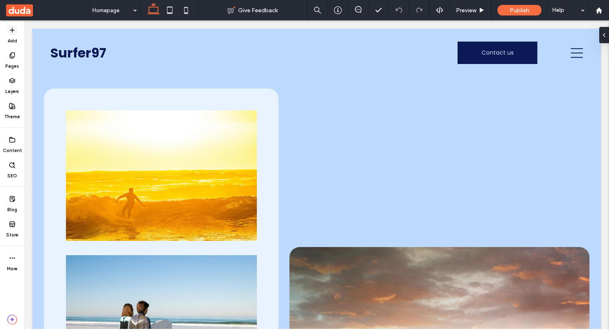
click at [14, 35] on label "Add" at bounding box center [12, 39] width 9 height 9
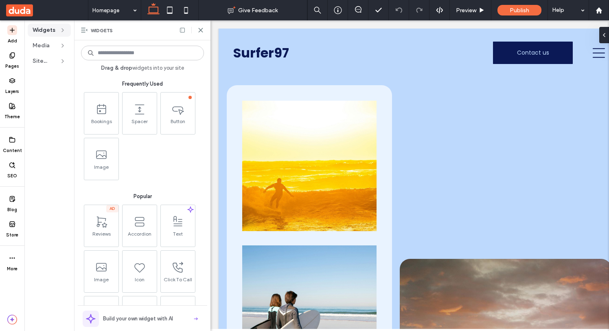
click at [36, 53] on div "Widgets Media Site Text" at bounding box center [49, 175] width 50 height 310
click at [44, 57] on span "Site Text" at bounding box center [45, 61] width 24 height 8
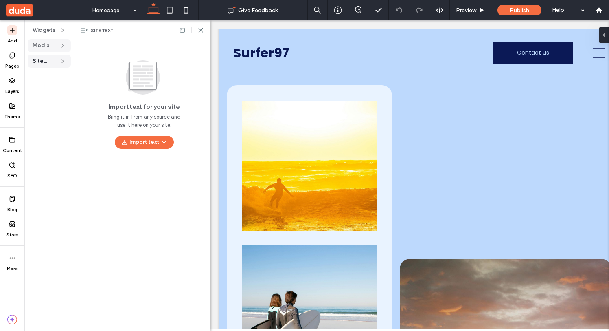
click at [45, 42] on span "Media" at bounding box center [45, 46] width 24 height 8
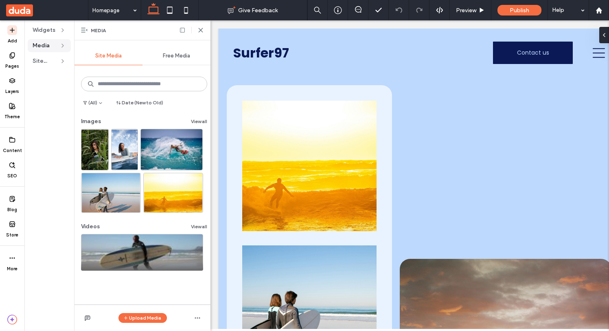
click at [172, 57] on span "Free Media" at bounding box center [176, 56] width 27 height 7
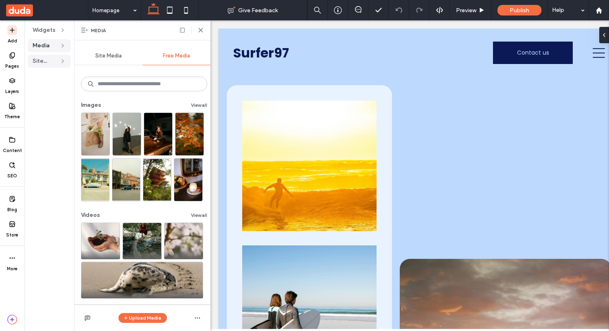
click at [37, 64] on span "Site Text" at bounding box center [45, 61] width 24 height 8
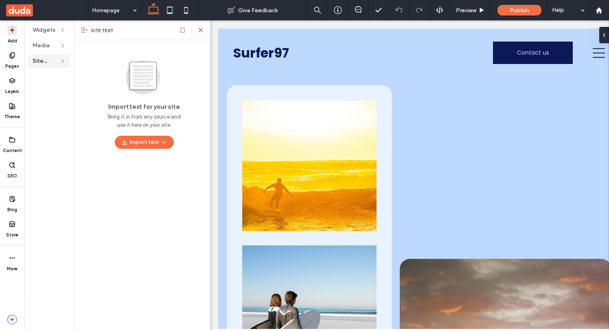
click at [15, 64] on label "Pages" at bounding box center [12, 64] width 14 height 9
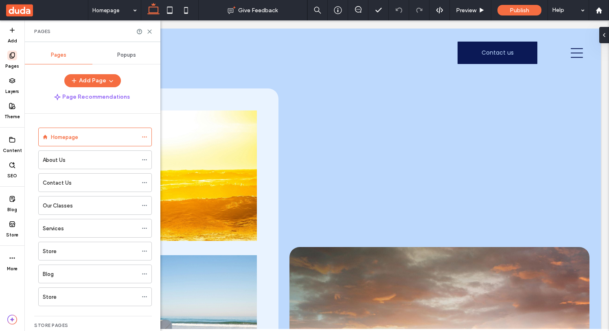
click at [129, 59] on div "Popups" at bounding box center [126, 55] width 68 height 18
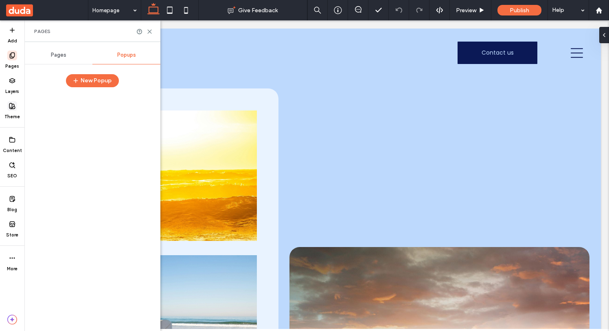
click at [12, 108] on use at bounding box center [12, 106] width 6 height 6
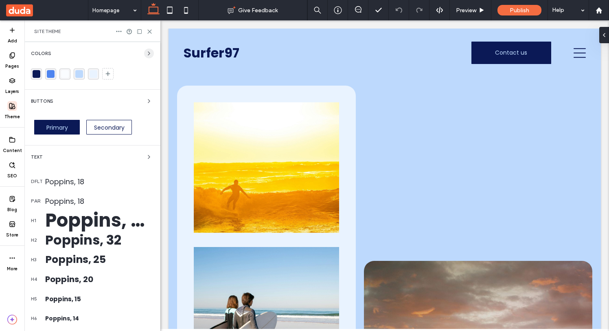
click at [146, 53] on icon "button" at bounding box center [149, 53] width 7 height 7
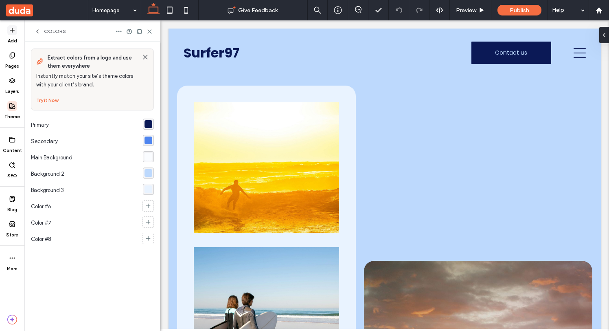
click at [10, 30] on icon at bounding box center [12, 30] width 7 height 7
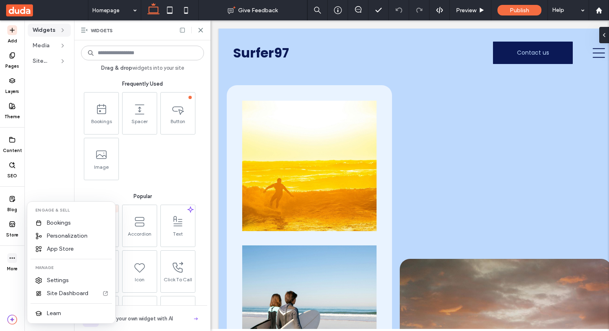
click at [15, 257] on span at bounding box center [12, 258] width 10 height 10
click at [48, 292] on span "Site Dashboard" at bounding box center [68, 293] width 42 height 8
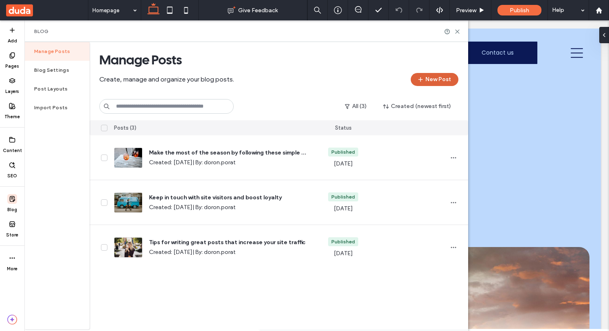
click at [446, 84] on button "New Post" at bounding box center [435, 79] width 48 height 13
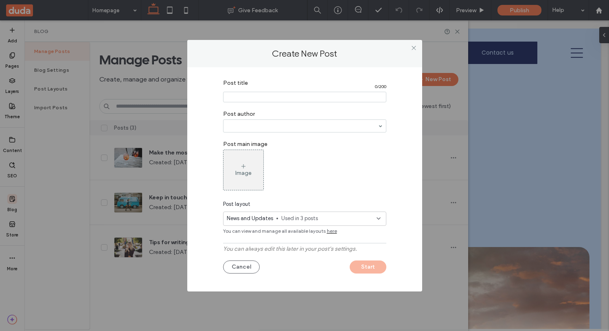
click at [294, 225] on div "News and Updates Used in 3 posts" at bounding box center [304, 218] width 163 height 14
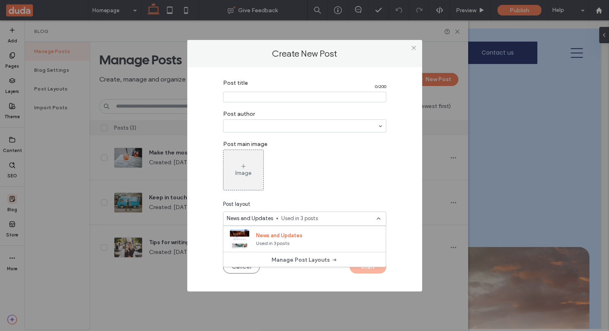
click at [271, 87] on label "Post title" at bounding box center [303, 83] width 160 height 9
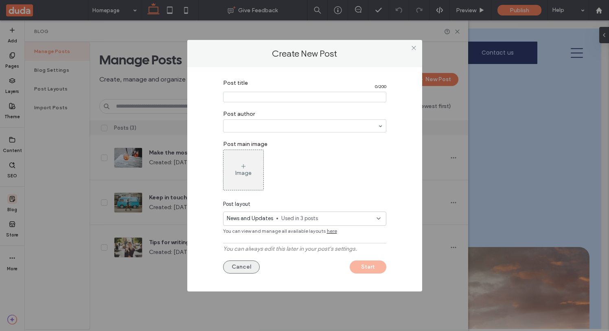
click at [253, 264] on button "Cancel" at bounding box center [241, 266] width 37 height 13
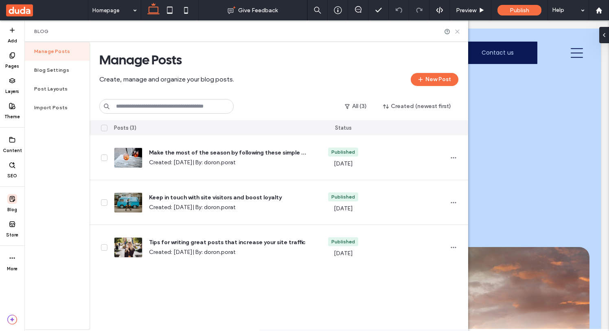
click at [458, 30] on use at bounding box center [458, 32] width 4 height 4
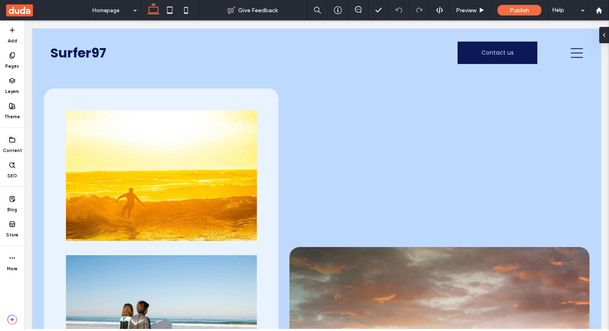
click at [18, 143] on div "Content" at bounding box center [12, 144] width 24 height 25
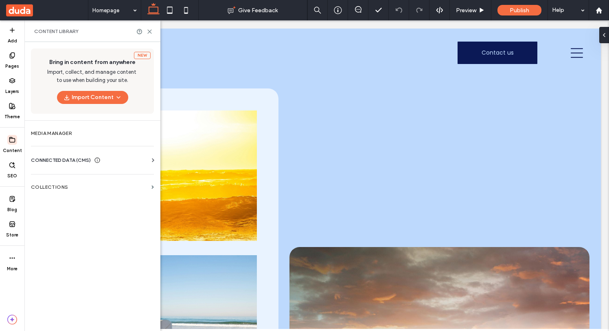
click at [68, 161] on span "CONNECTED DATA (CMS)" at bounding box center [61, 160] width 60 height 8
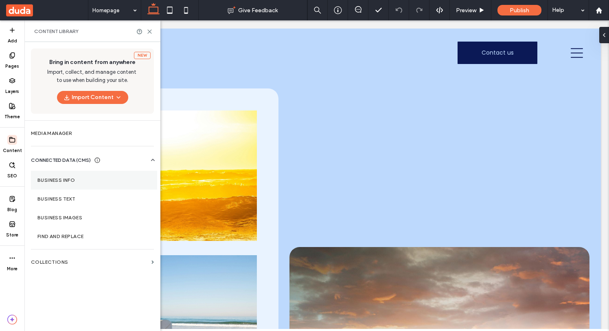
click at [62, 179] on label "Business Info" at bounding box center [93, 180] width 113 height 6
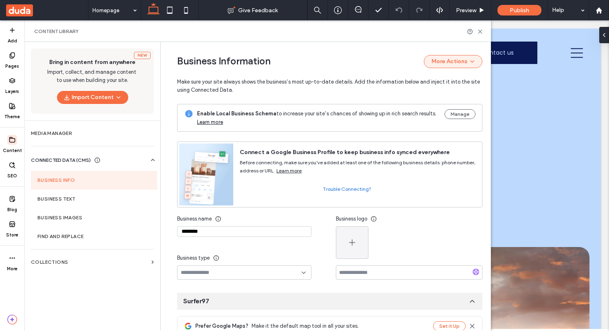
click at [472, 61] on icon "button" at bounding box center [472, 61] width 7 height 7
click at [202, 232] on input "********" at bounding box center [244, 231] width 134 height 11
click at [100, 219] on label "Business Images" at bounding box center [93, 218] width 113 height 6
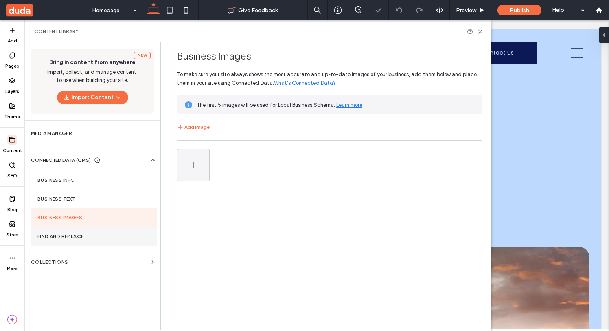
click at [49, 236] on label "Find and Replace" at bounding box center [93, 236] width 113 height 6
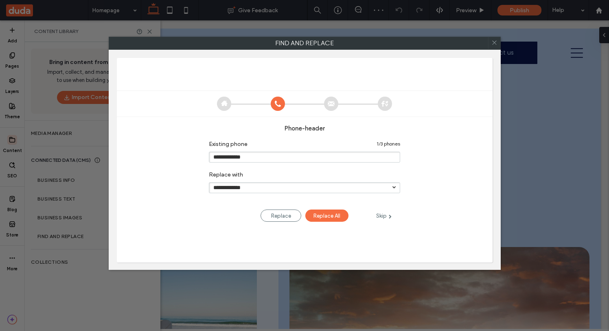
click at [391, 215] on icon at bounding box center [390, 216] width 3 height 4
type input "**********"
click at [494, 45] on icon at bounding box center [495, 43] width 12 height 12
